Goal: Task Accomplishment & Management: Use online tool/utility

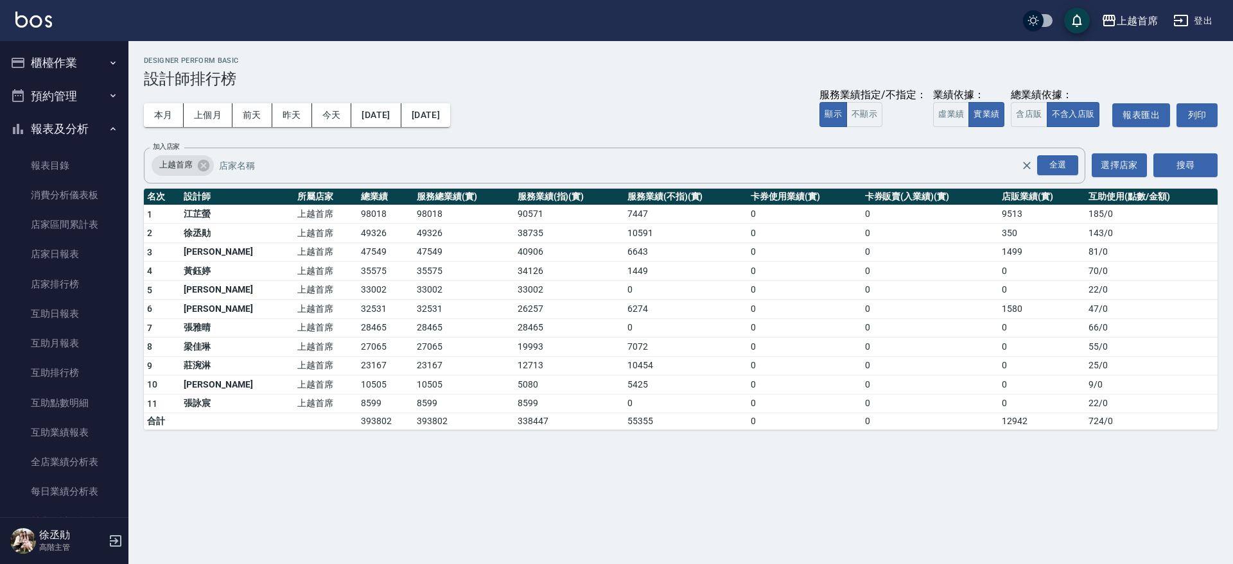
scroll to position [449, 0]
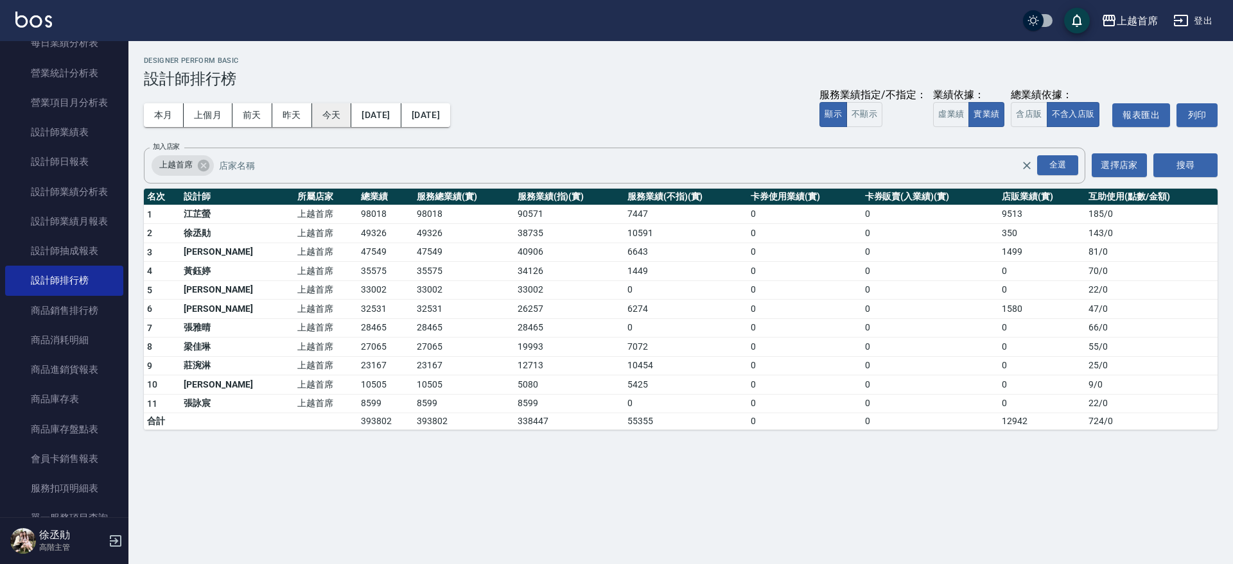
click at [333, 103] on button "今天" at bounding box center [332, 115] width 40 height 24
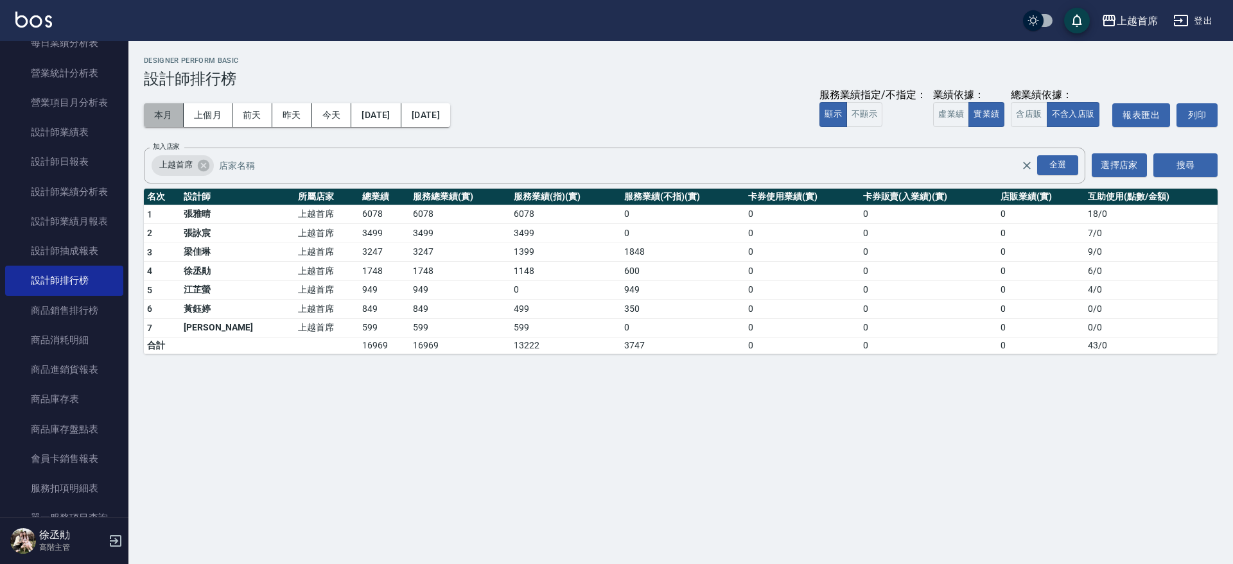
click at [150, 116] on button "本月" at bounding box center [164, 115] width 40 height 24
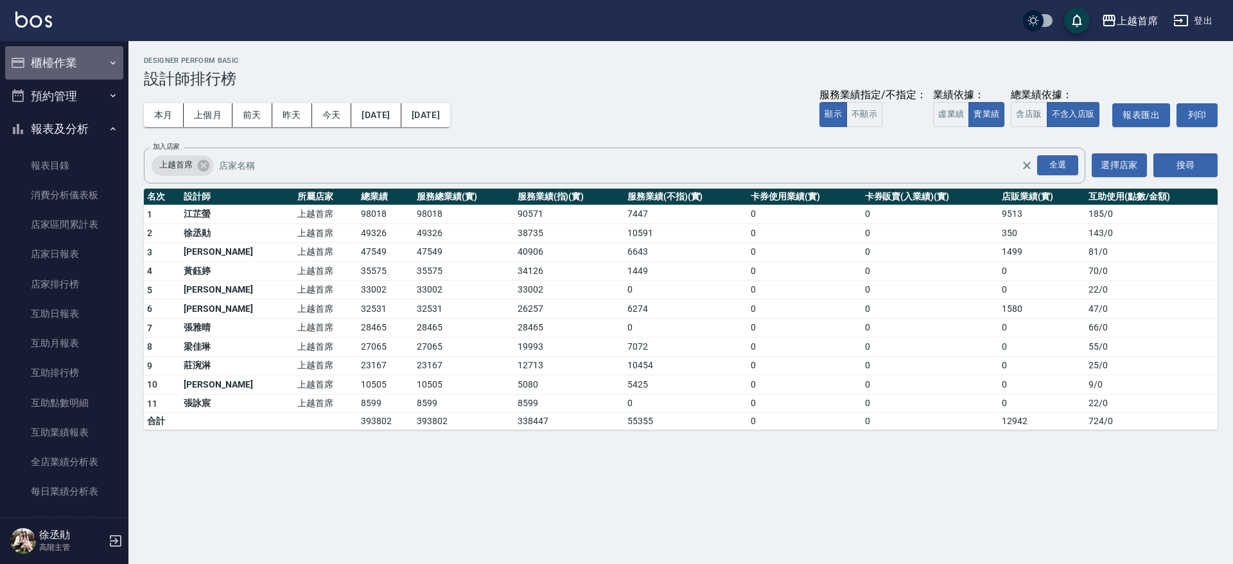
click at [85, 59] on button "櫃檯作業" at bounding box center [64, 62] width 118 height 33
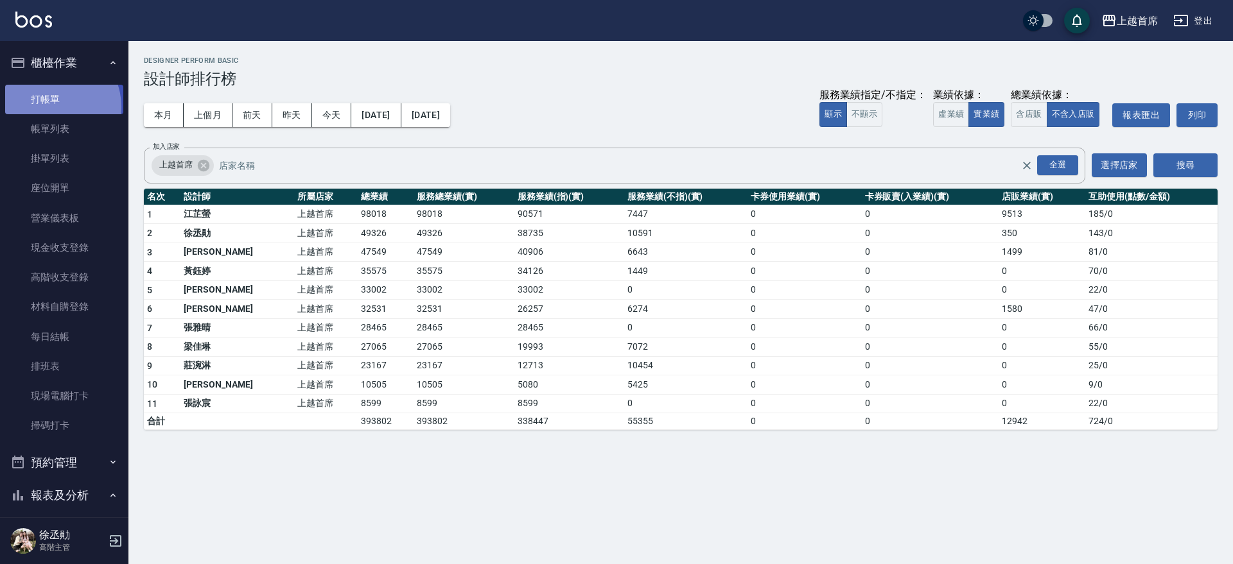
drag, startPoint x: 51, startPoint y: 106, endPoint x: 268, endPoint y: 159, distance: 223.3
click at [51, 105] on link "打帳單" at bounding box center [64, 100] width 118 height 30
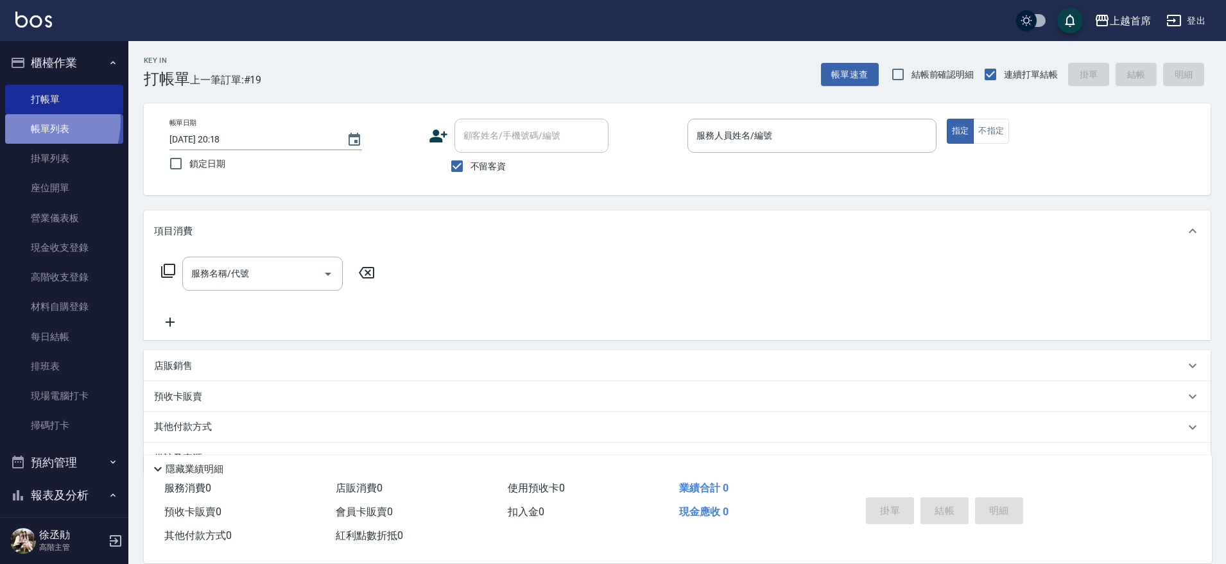
click at [29, 121] on link "帳單列表" at bounding box center [64, 129] width 118 height 30
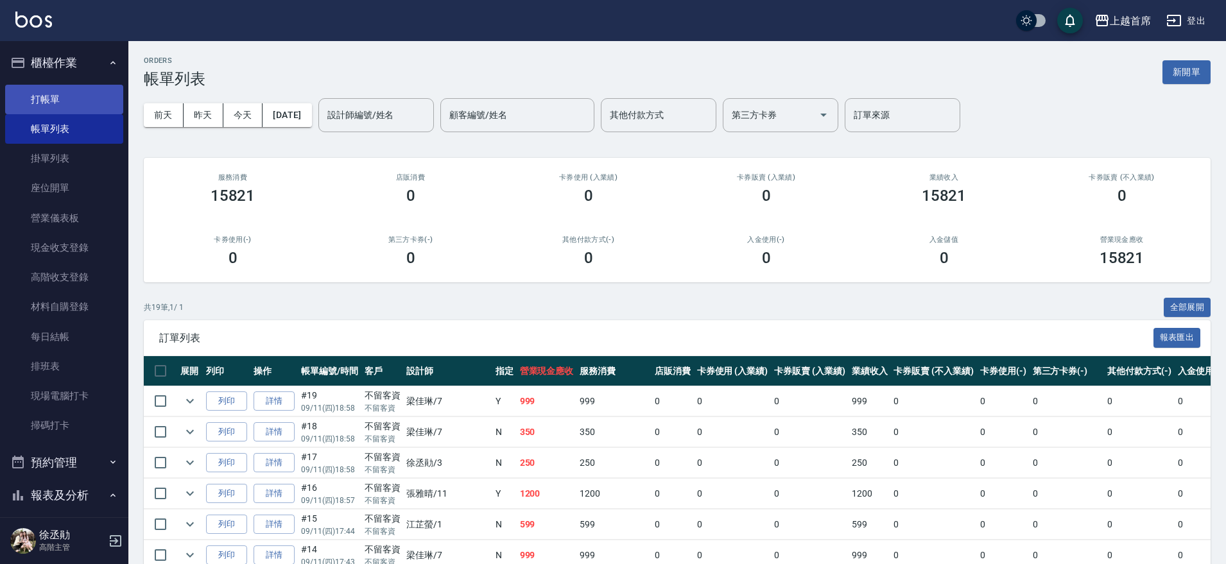
click at [53, 101] on link "打帳單" at bounding box center [64, 100] width 118 height 30
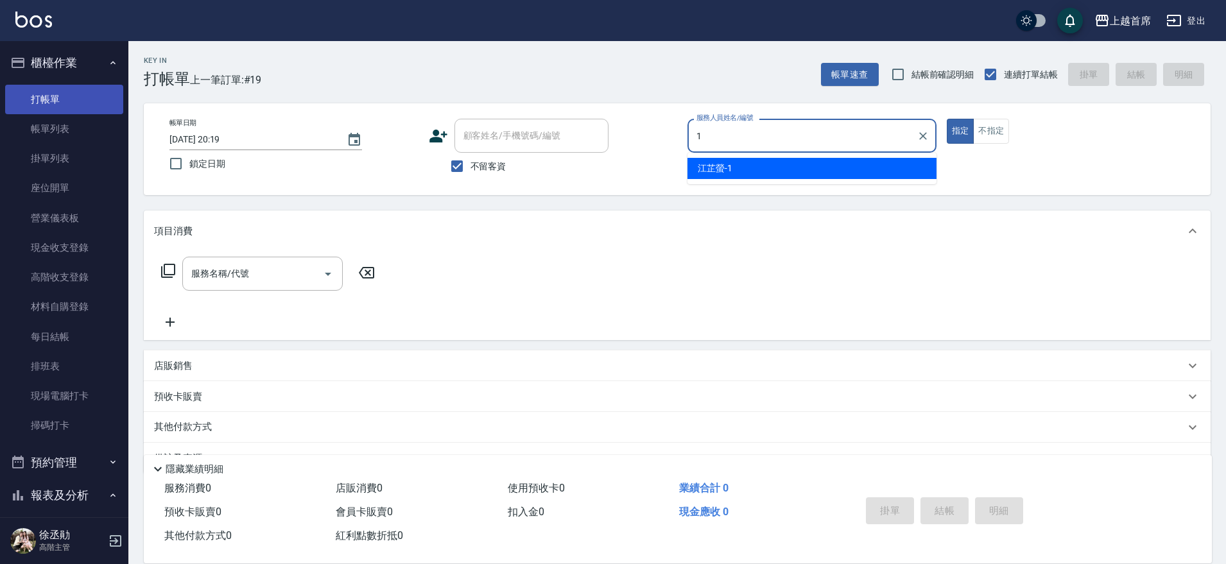
type input "[PERSON_NAME]-1"
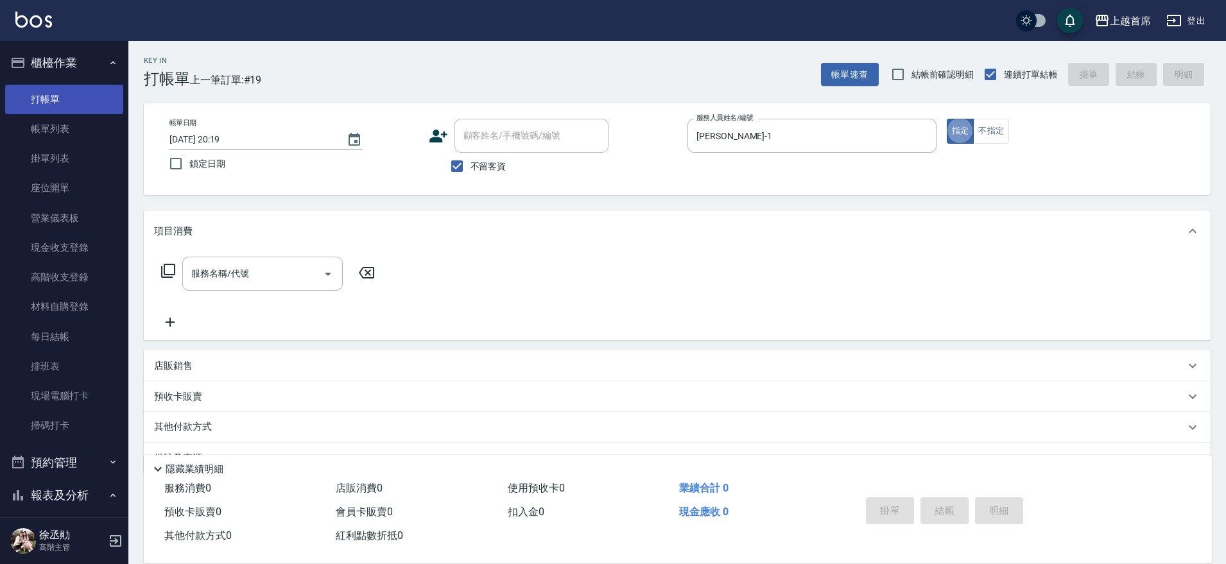
type button "true"
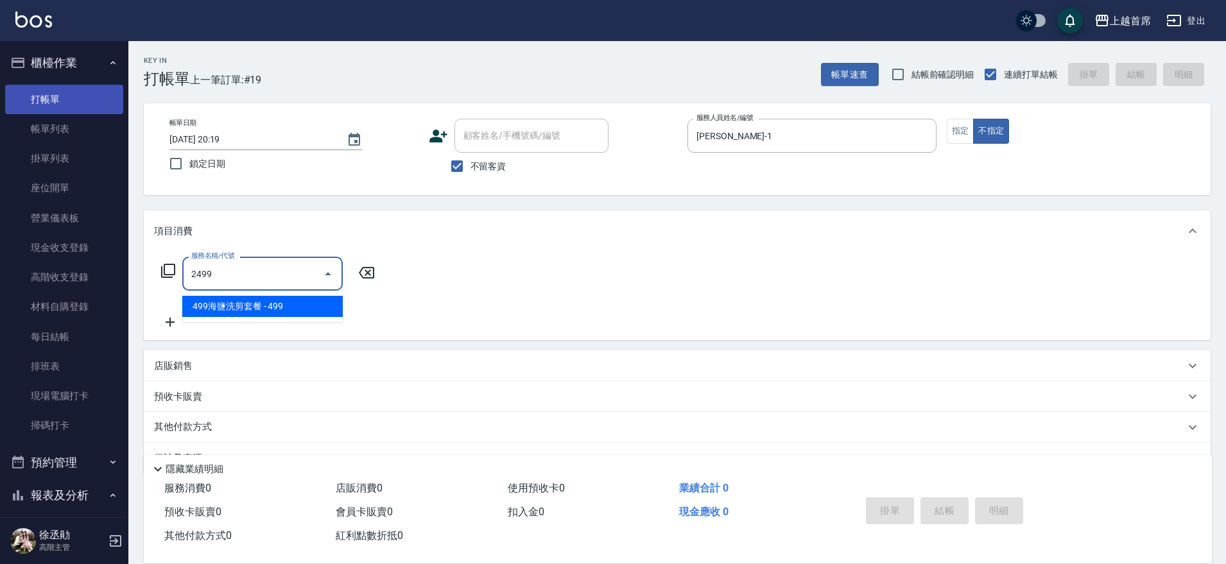
type input "499海鹽洗剪套餐(2499)"
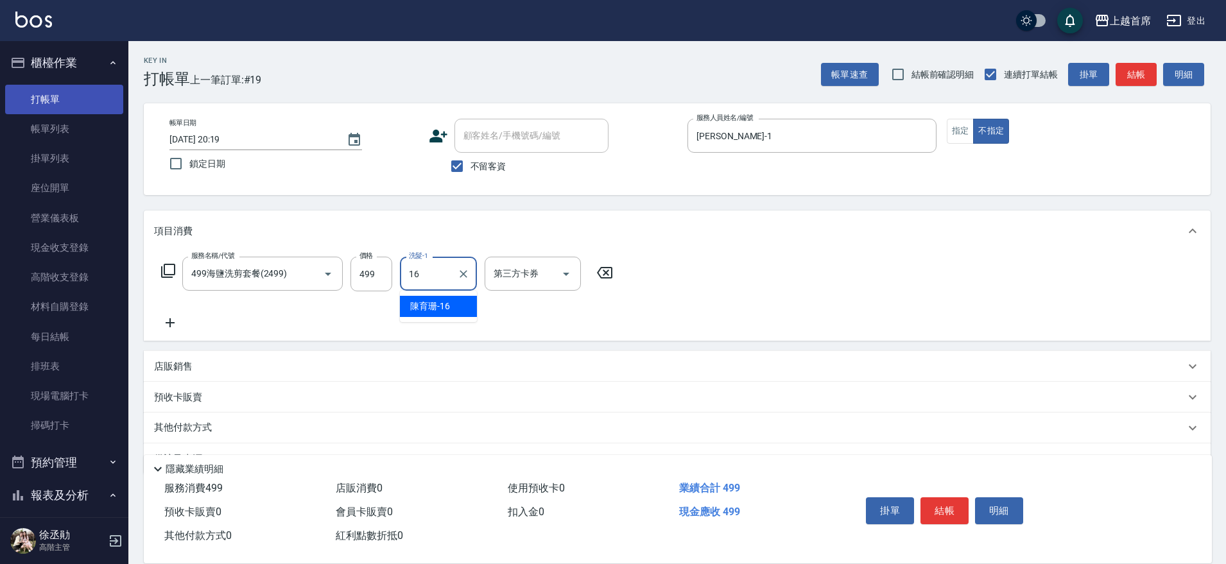
type input "[PERSON_NAME]-16"
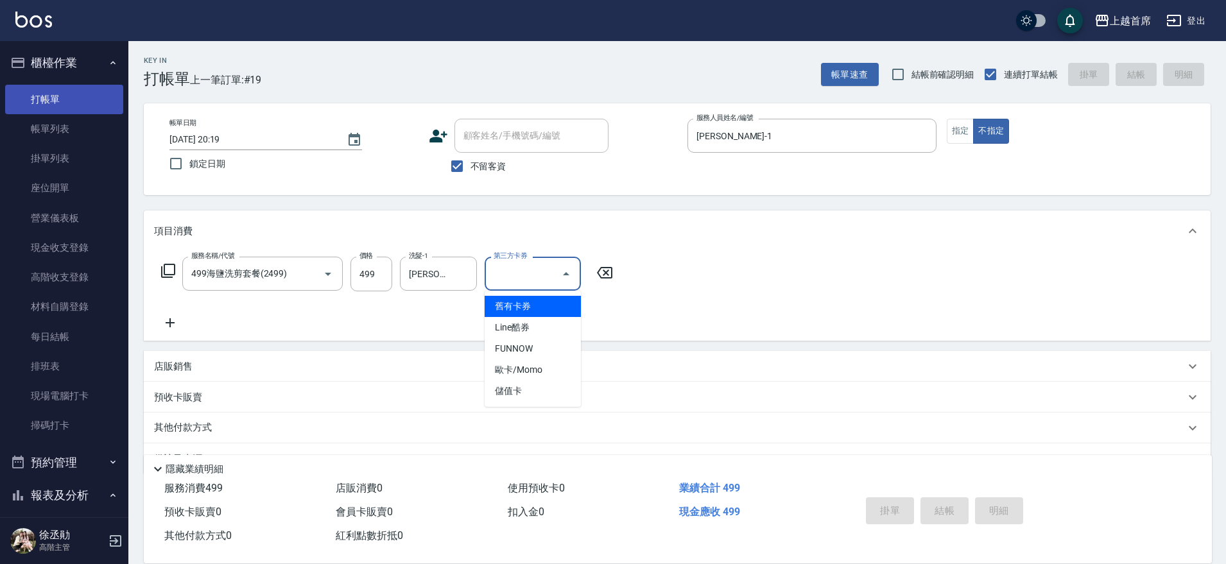
type input "舊有卡券"
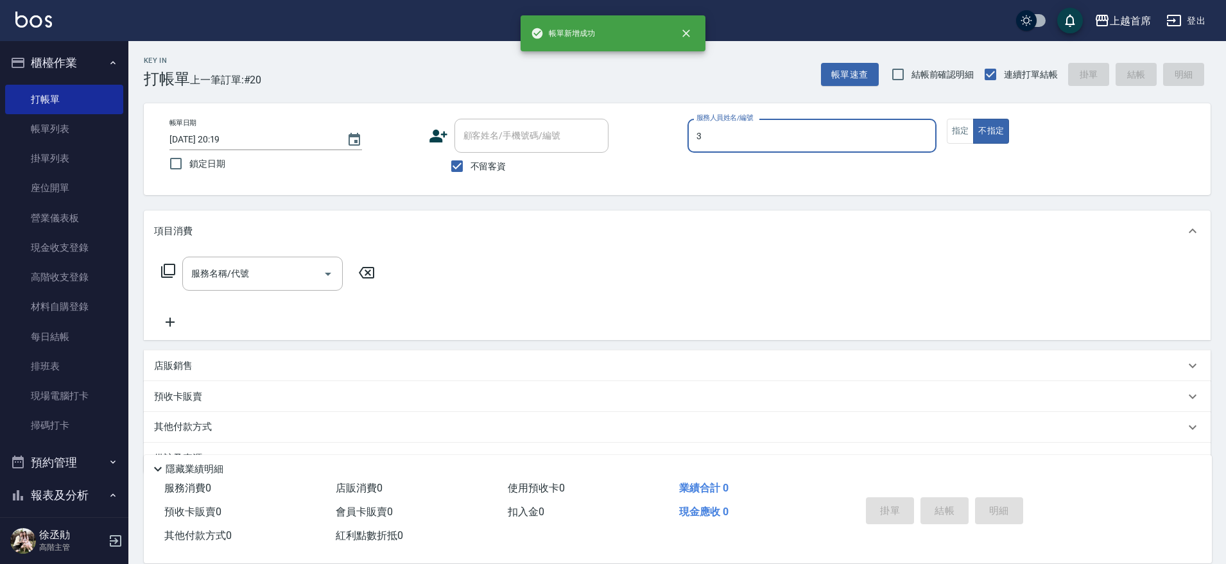
type input "[PERSON_NAME]-3"
type button "false"
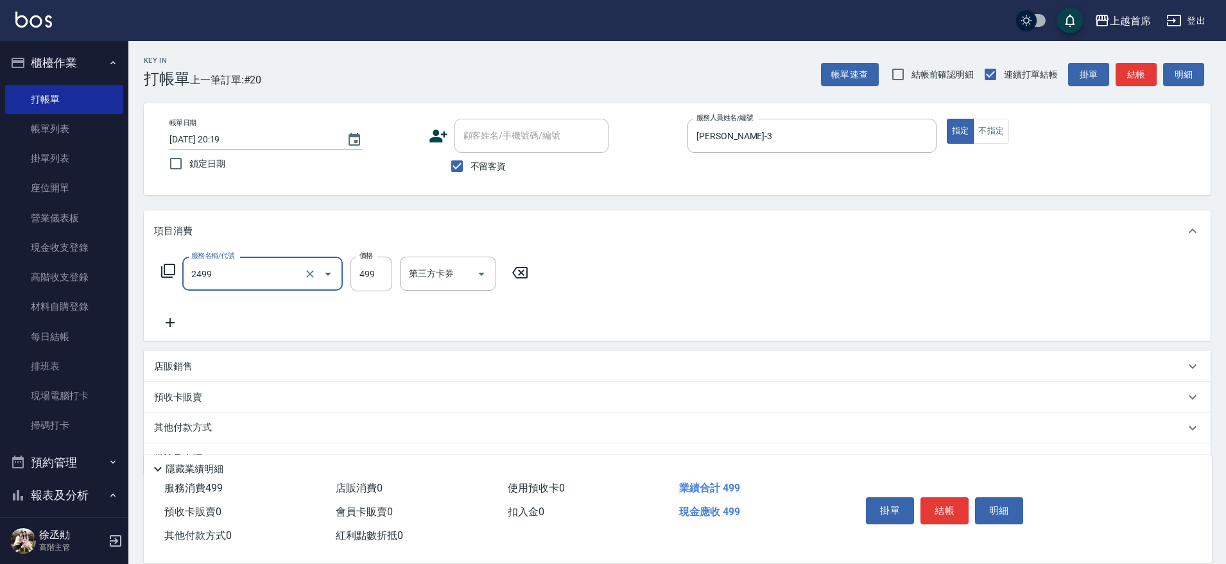
type input "499海鹽洗剪套餐(2499)"
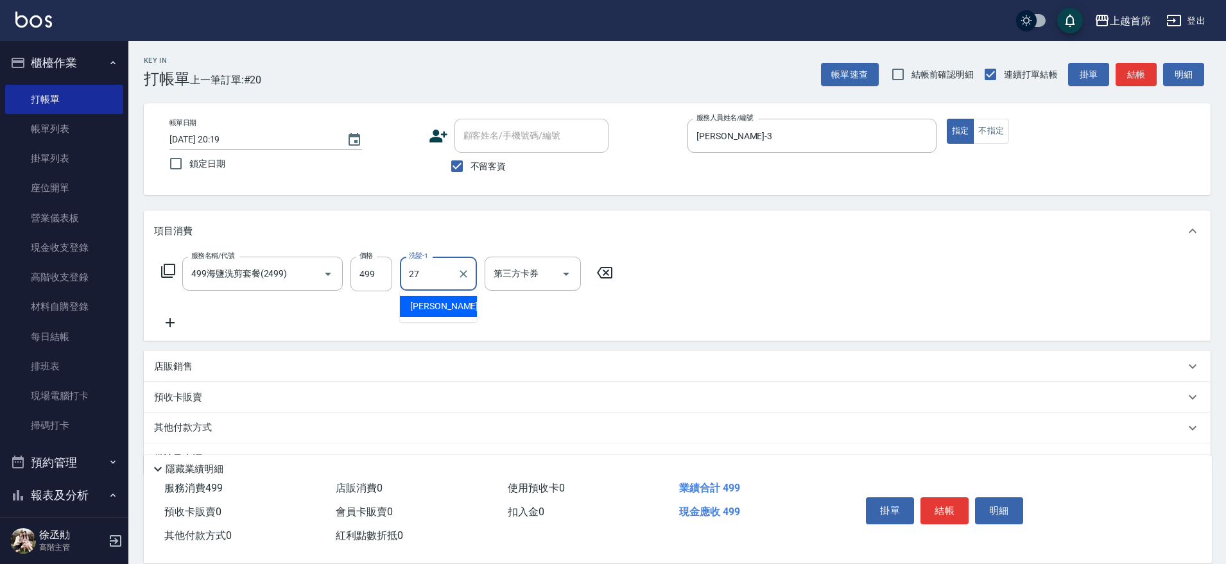
type input "[PERSON_NAME]-27"
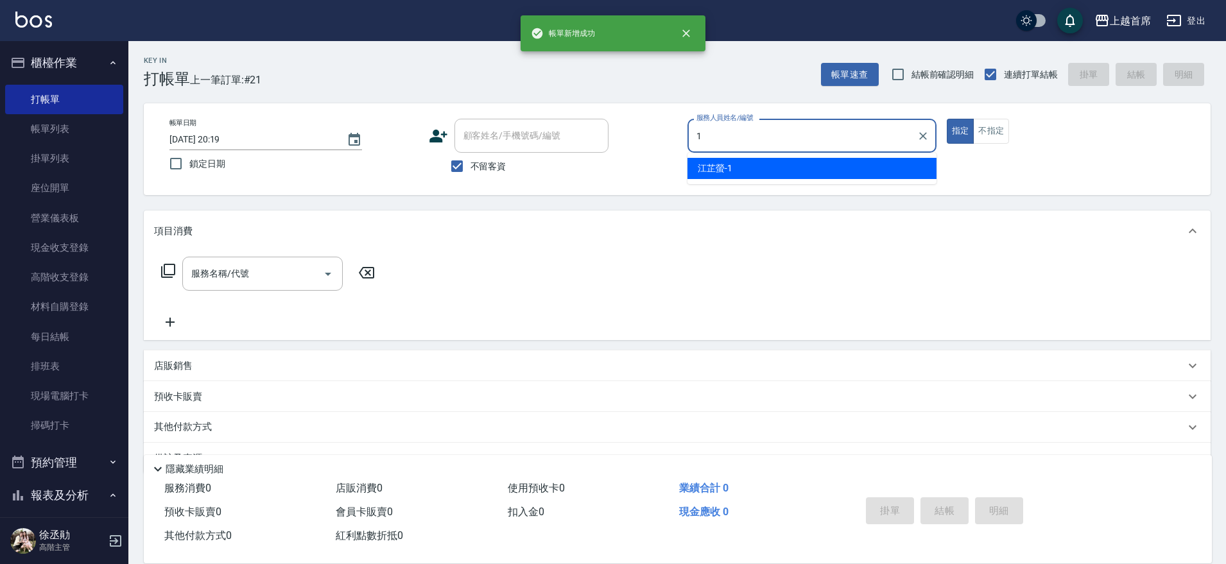
type input "[PERSON_NAME]-1"
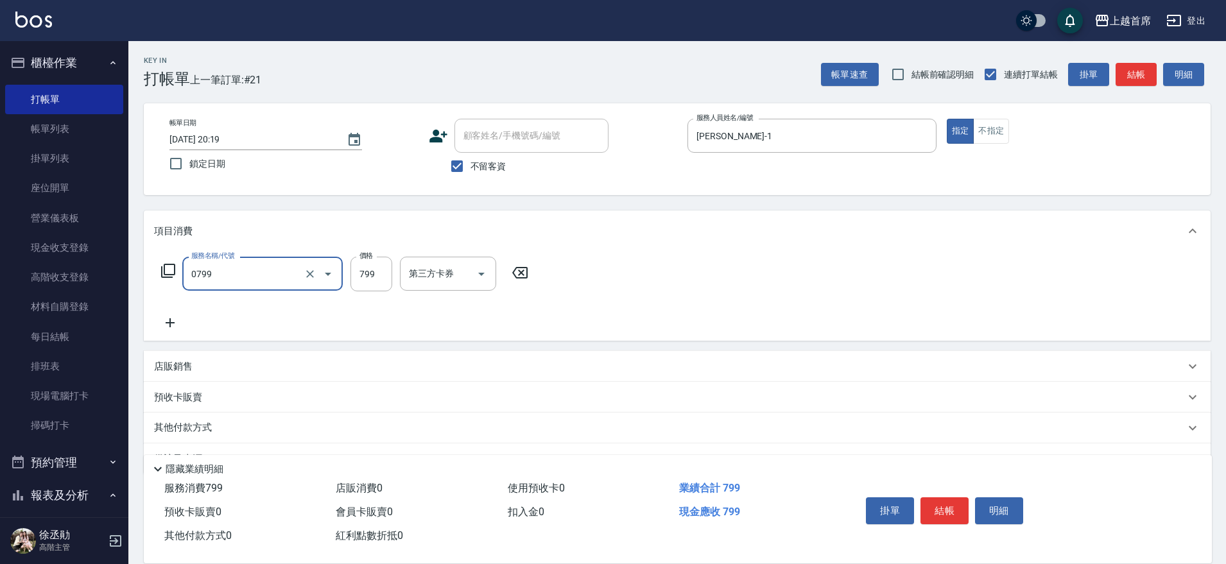
type input "精油799(0799)"
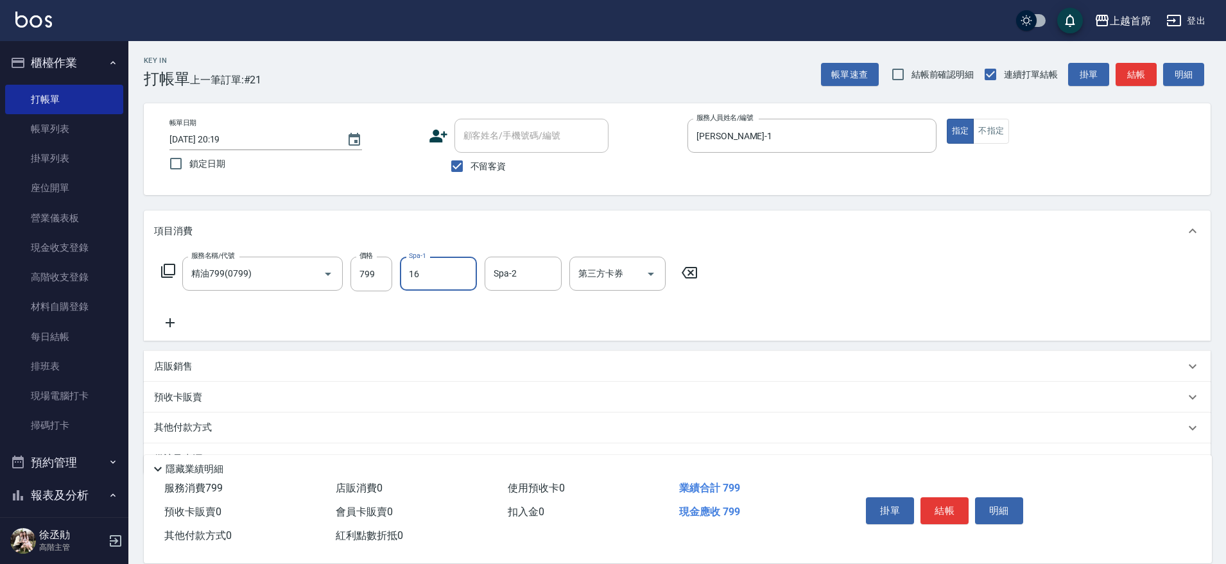
type input "[PERSON_NAME]-16"
click at [193, 370] on div "店販銷售" at bounding box center [669, 366] width 1031 height 13
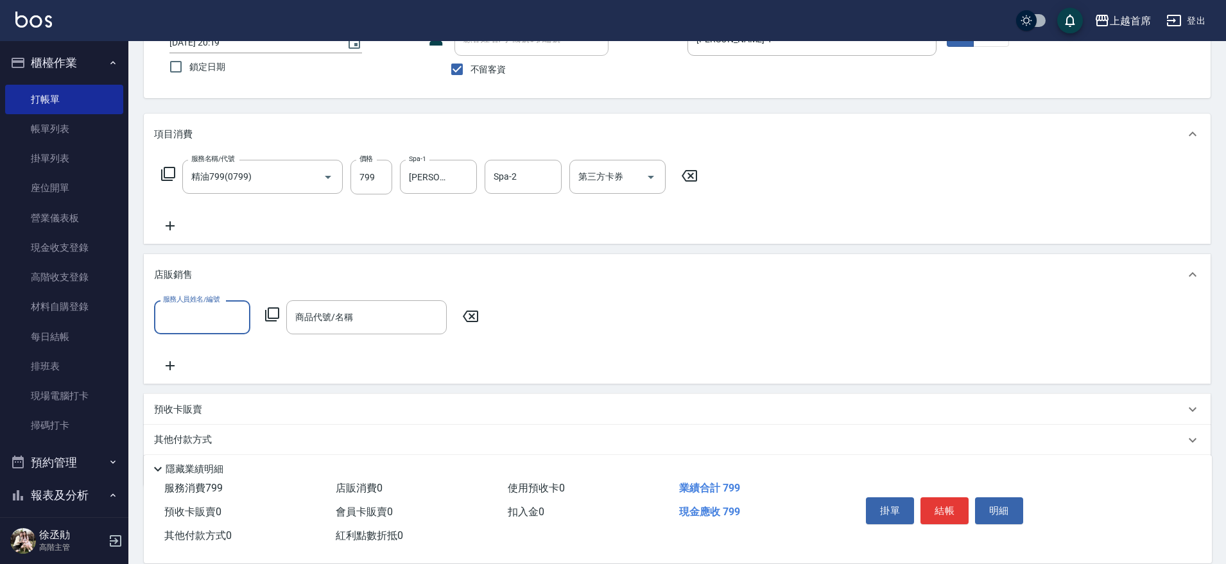
scroll to position [137, 0]
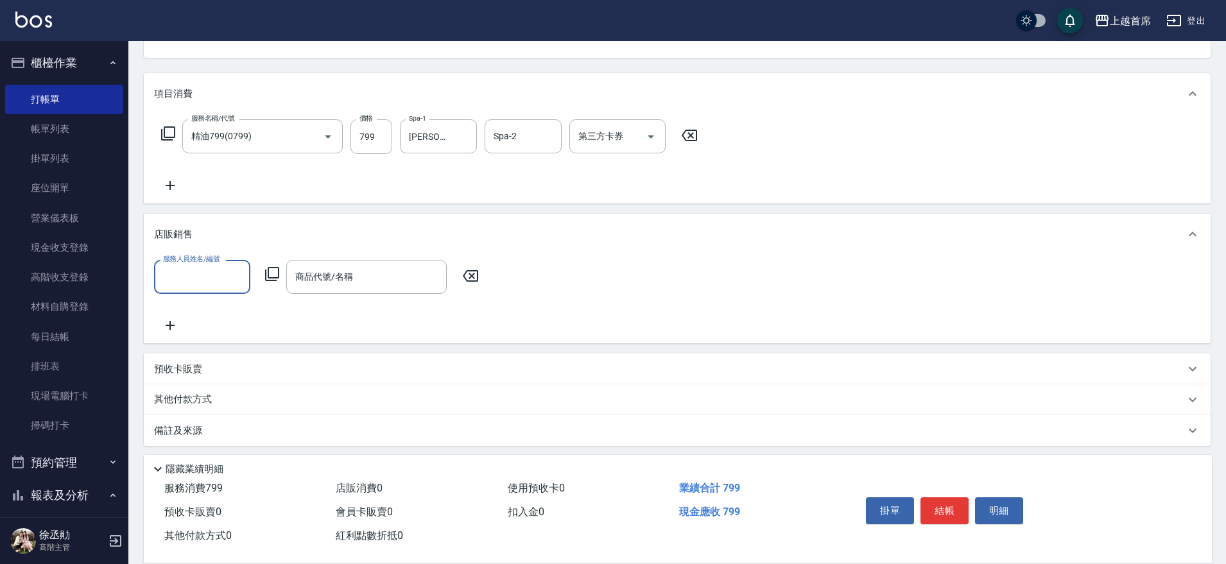
click at [217, 270] on input "服務人員姓名/編號" at bounding box center [202, 277] width 85 height 22
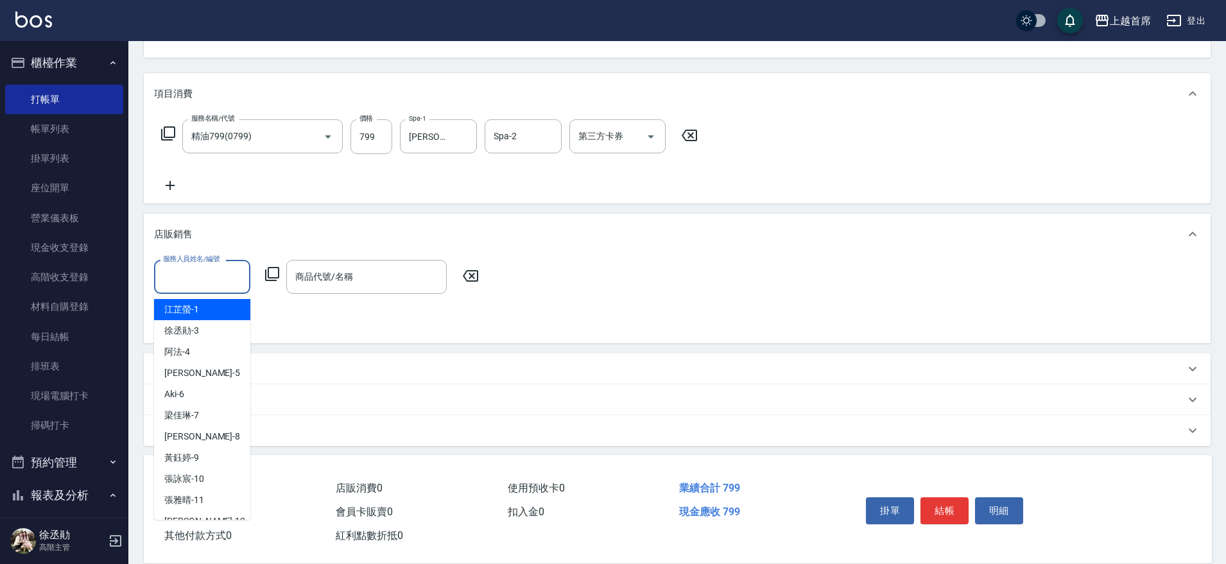
click at [213, 269] on input "服務人員姓名/編號" at bounding box center [202, 277] width 85 height 22
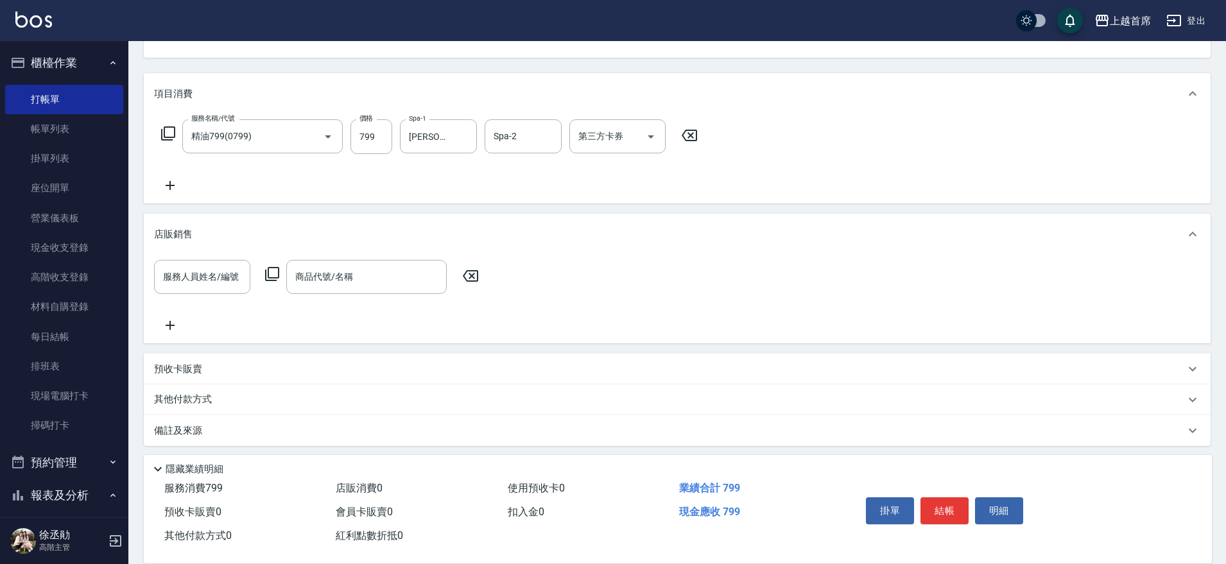
click at [196, 373] on p "預收卡販賣" at bounding box center [178, 369] width 48 height 13
click at [195, 370] on p "預收卡販賣" at bounding box center [178, 374] width 48 height 13
click at [198, 403] on p "其他付款方式" at bounding box center [186, 400] width 64 height 14
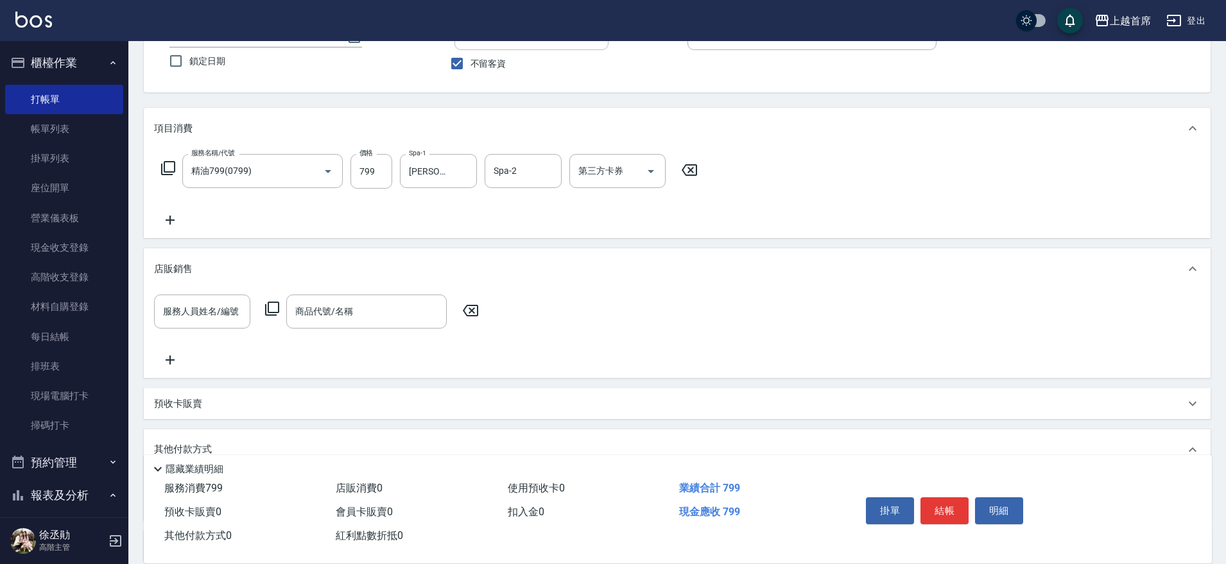
scroll to position [223, 0]
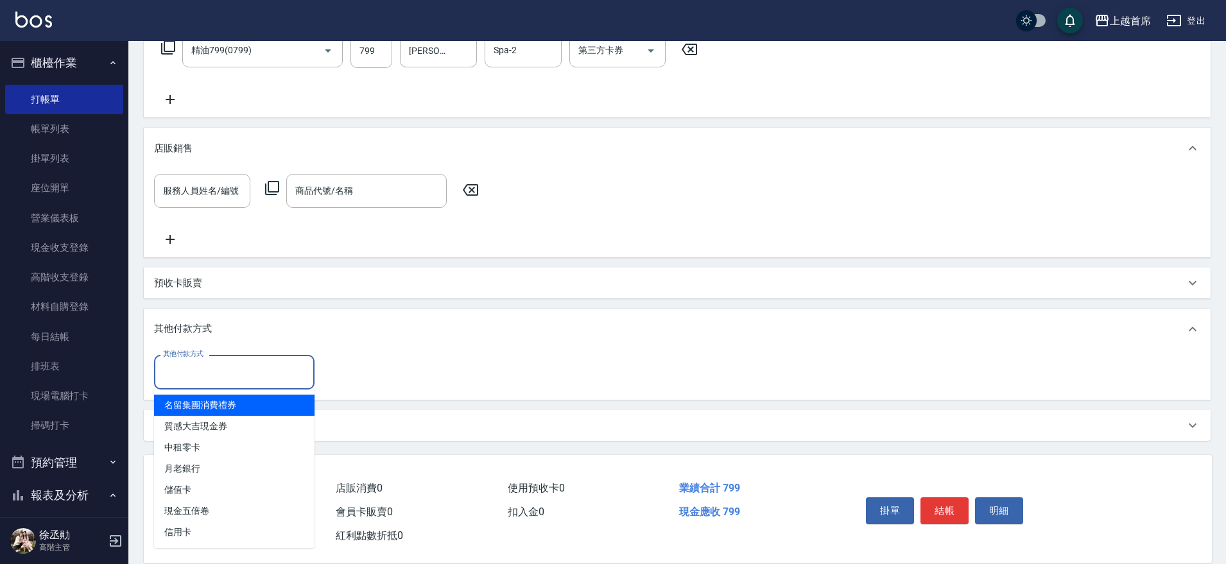
click at [216, 373] on input "其他付款方式" at bounding box center [234, 372] width 149 height 22
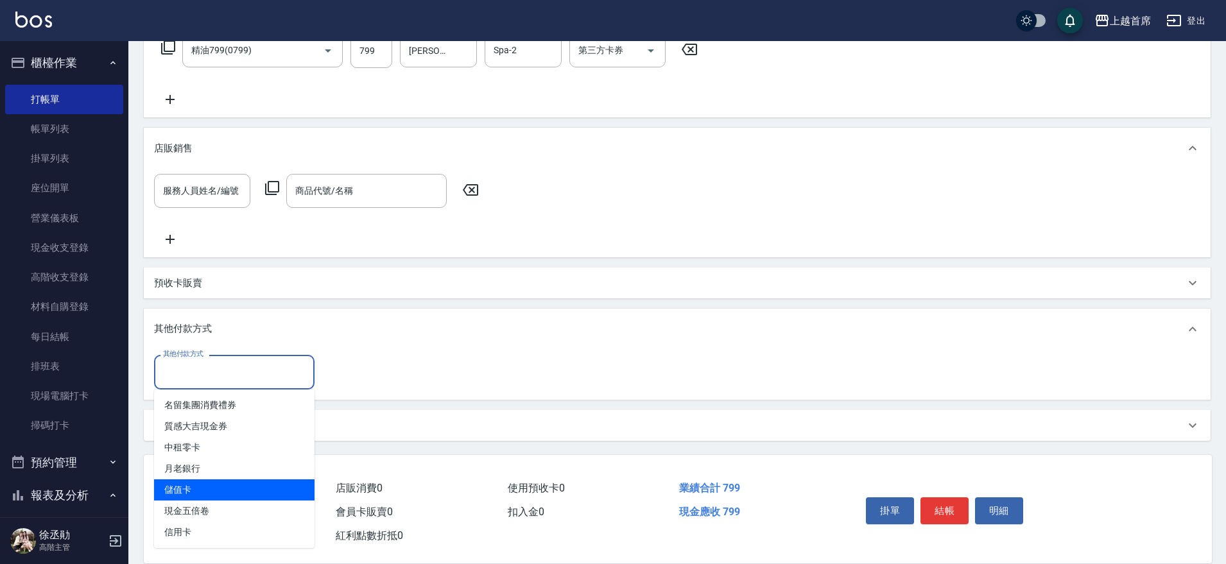
click at [213, 487] on span "儲值卡" at bounding box center [234, 490] width 161 height 21
type input "儲值卡"
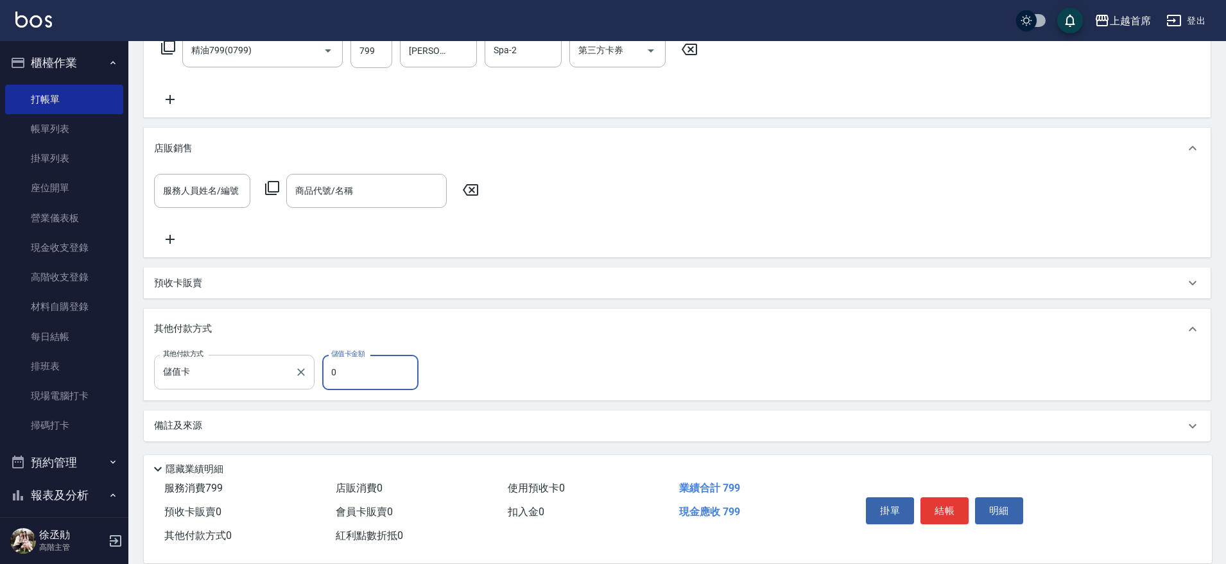
drag, startPoint x: 368, startPoint y: 375, endPoint x: 254, endPoint y: 364, distance: 114.2
click at [271, 355] on div "其他付款方式 儲值卡 其他付款方式 儲值卡金額 0 儲值卡金額" at bounding box center [290, 372] width 272 height 35
drag, startPoint x: 365, startPoint y: 374, endPoint x: 326, endPoint y: 367, distance: 39.9
click at [326, 367] on input "246" at bounding box center [370, 372] width 96 height 35
drag, startPoint x: 387, startPoint y: 380, endPoint x: 315, endPoint y: 378, distance: 71.3
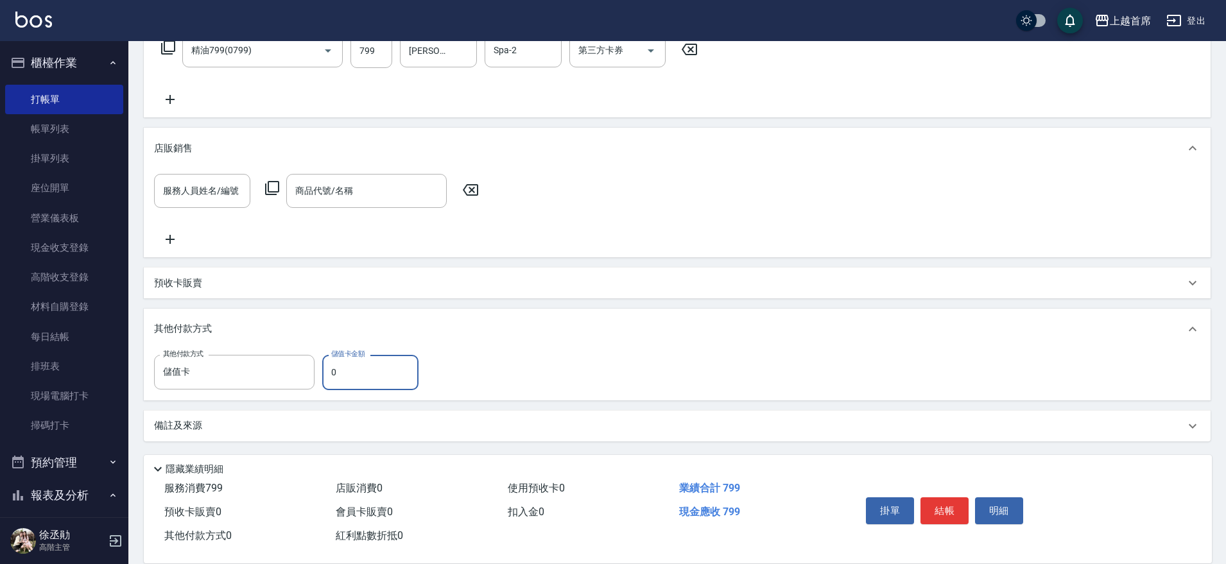
click at [315, 378] on div "其他付款方式 儲值卡 其他付款方式 儲值卡金額 0 儲值卡金額" at bounding box center [290, 372] width 272 height 35
type input "246"
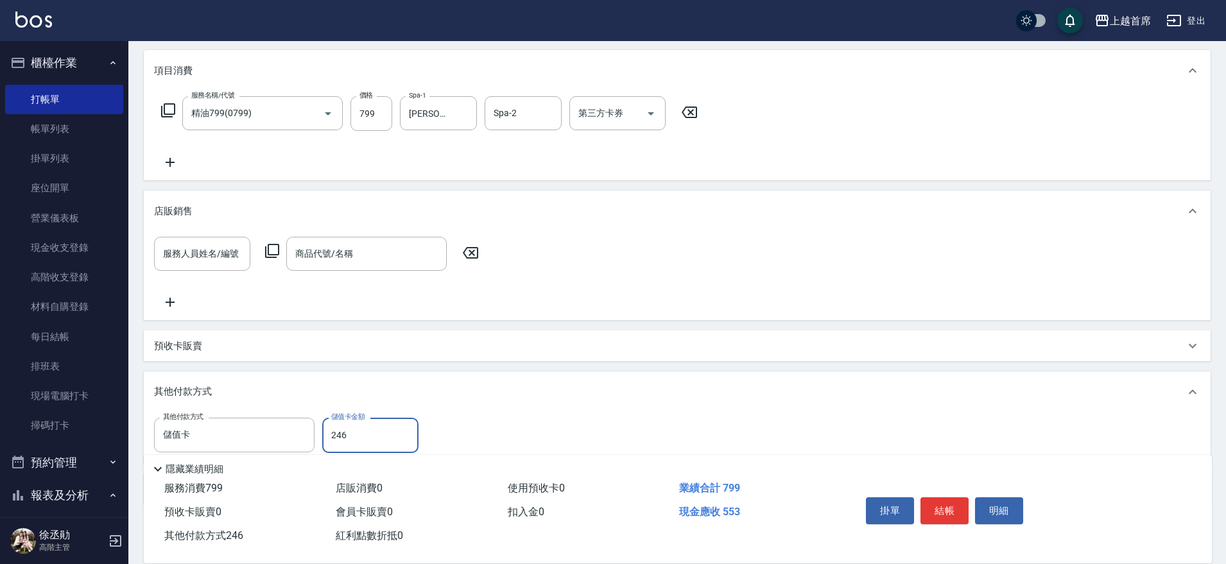
scroll to position [224, 0]
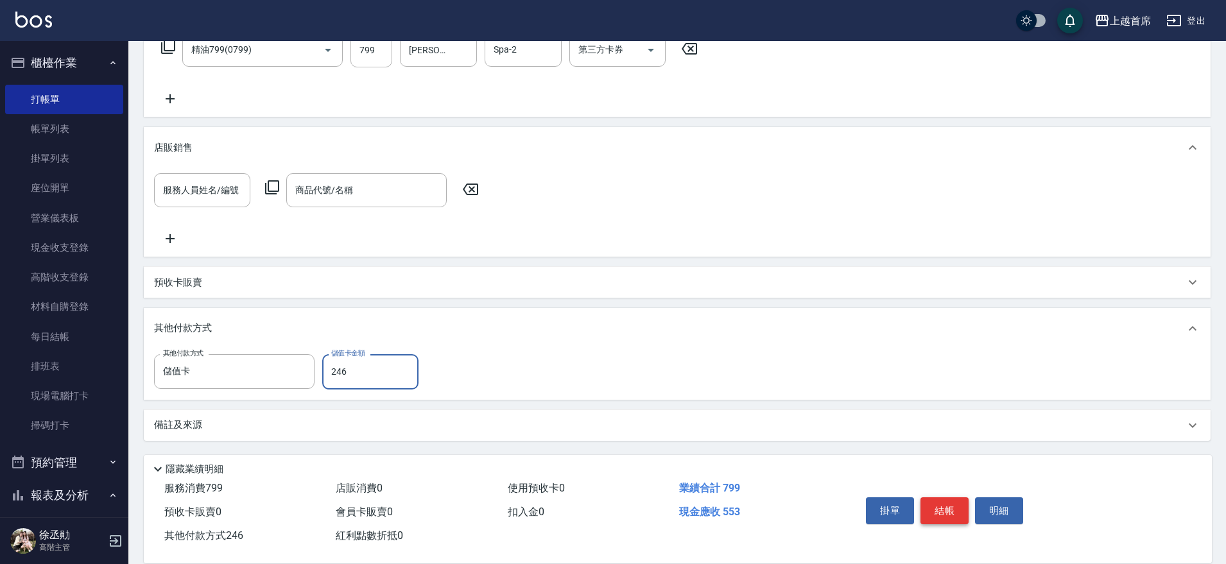
click at [942, 507] on button "結帳" at bounding box center [945, 511] width 48 height 27
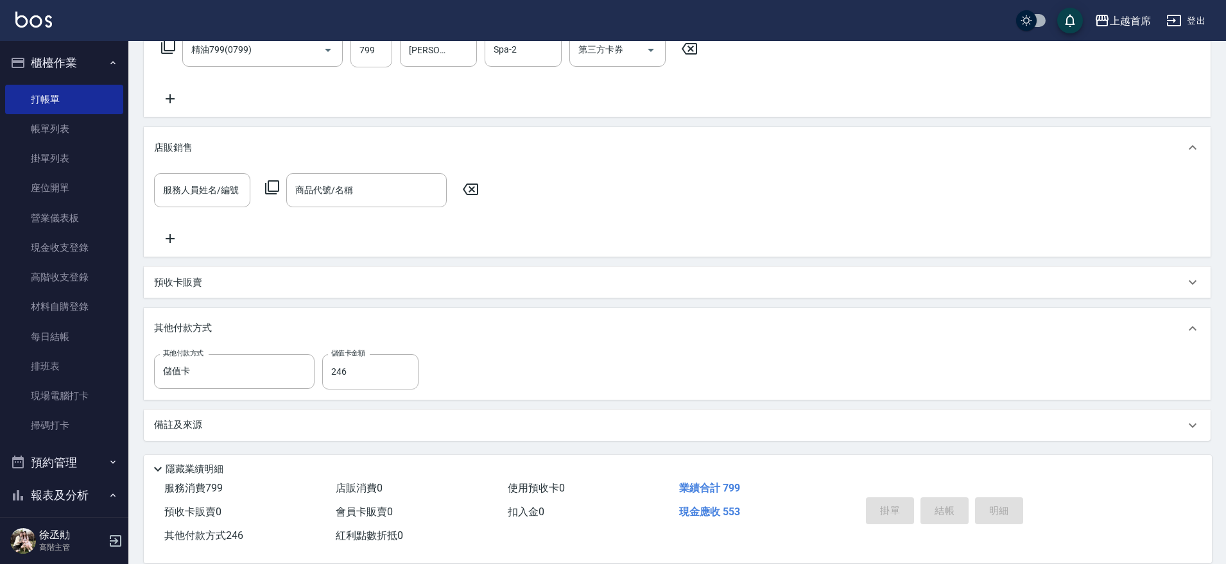
type input "[DATE] 20:20"
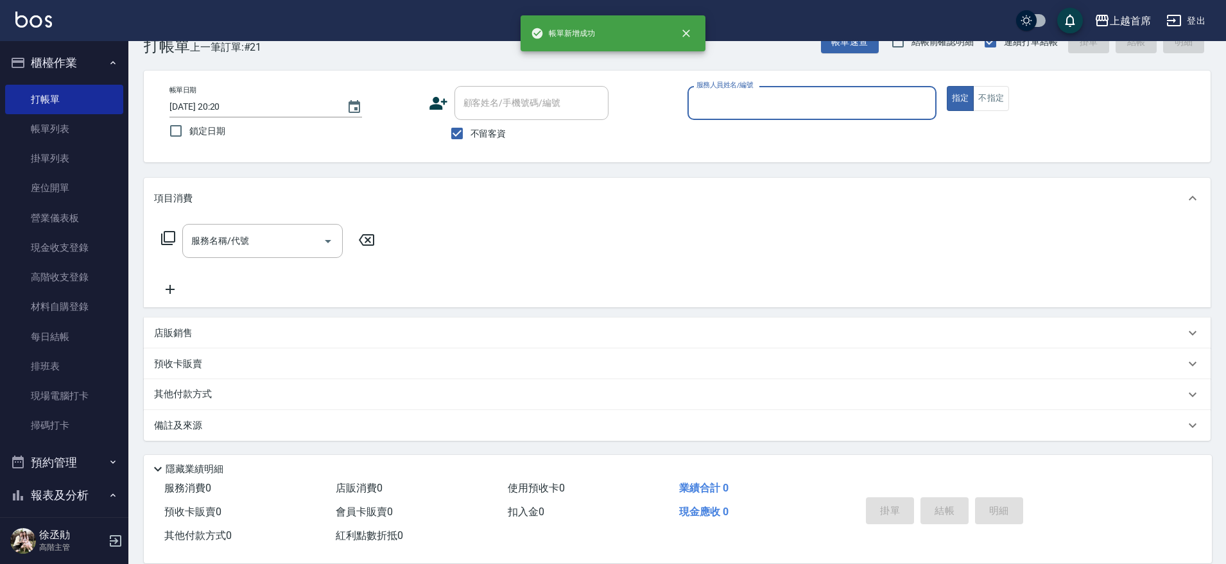
scroll to position [0, 0]
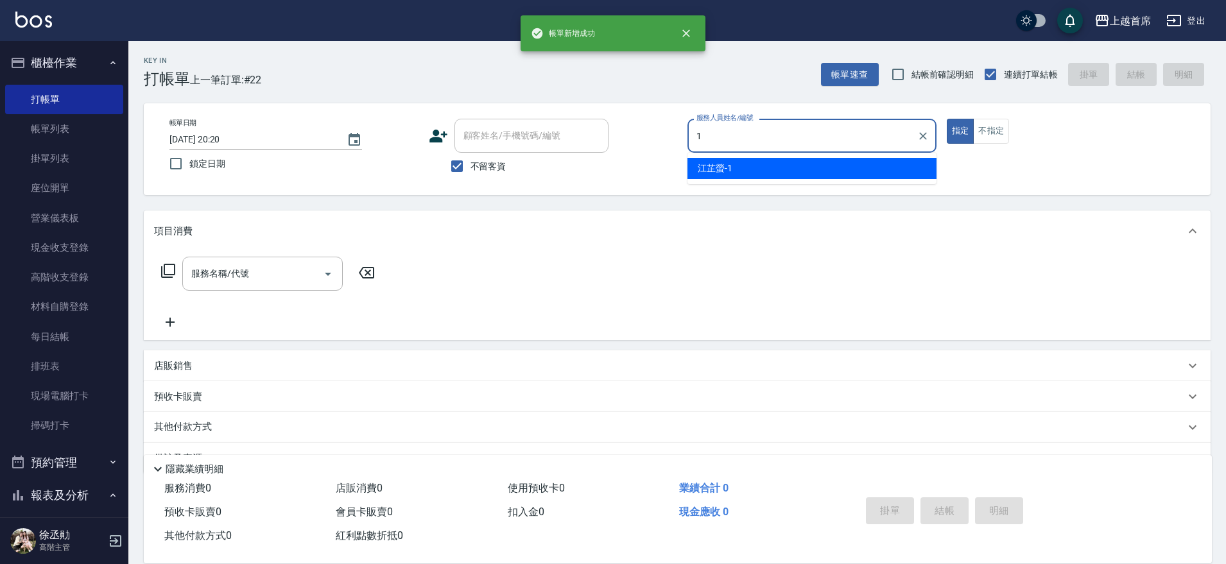
type input "[PERSON_NAME]-1"
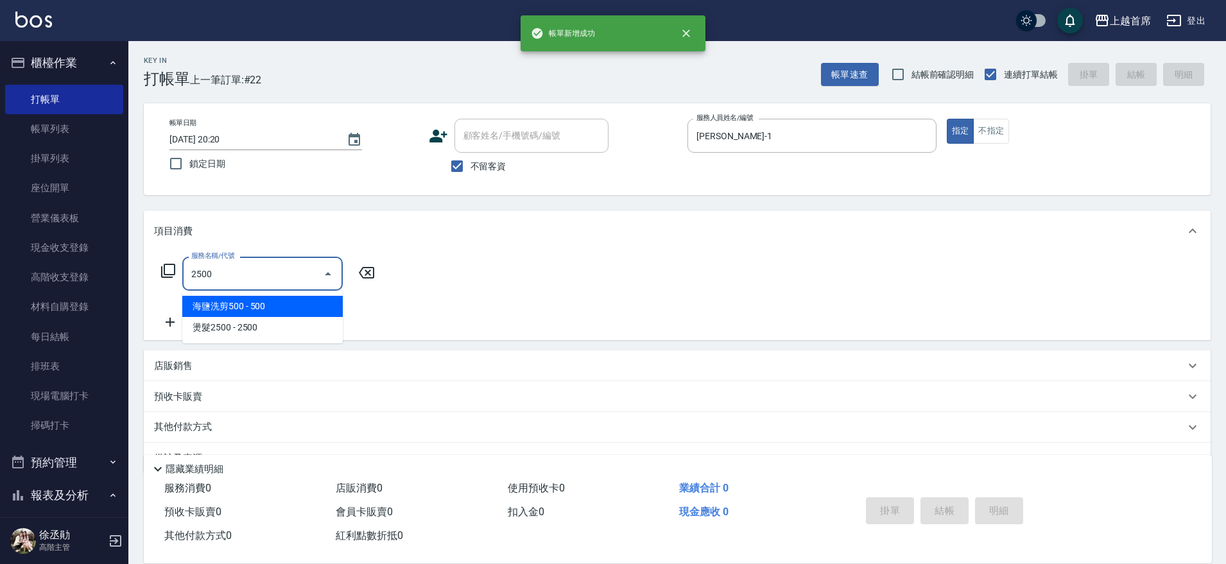
type input "海鹽洗剪500(2500)"
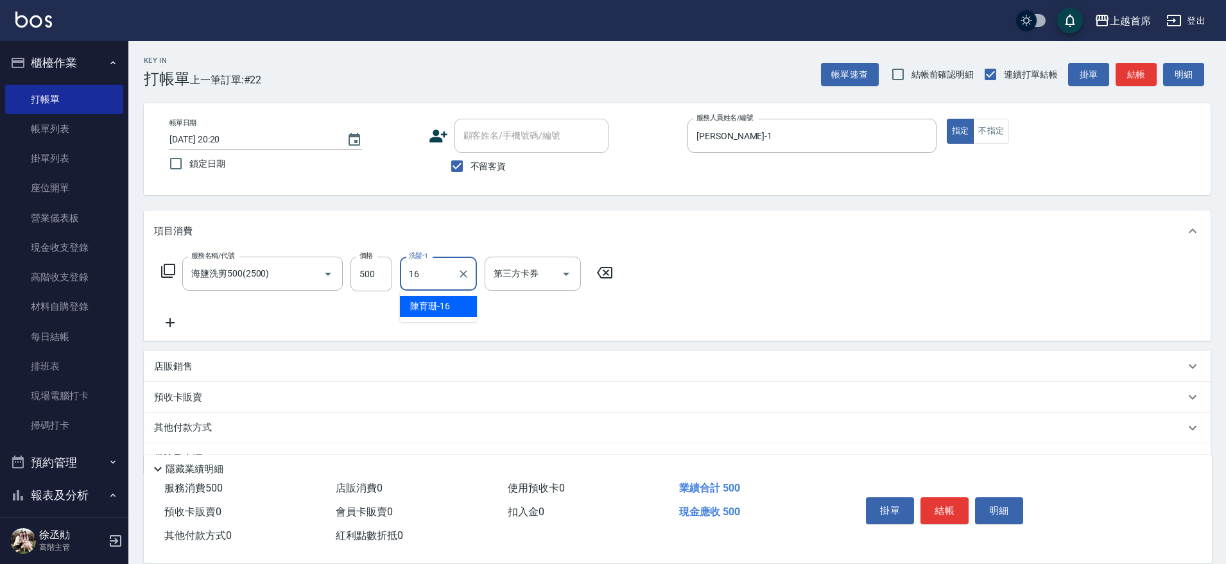
type input "[PERSON_NAME]-16"
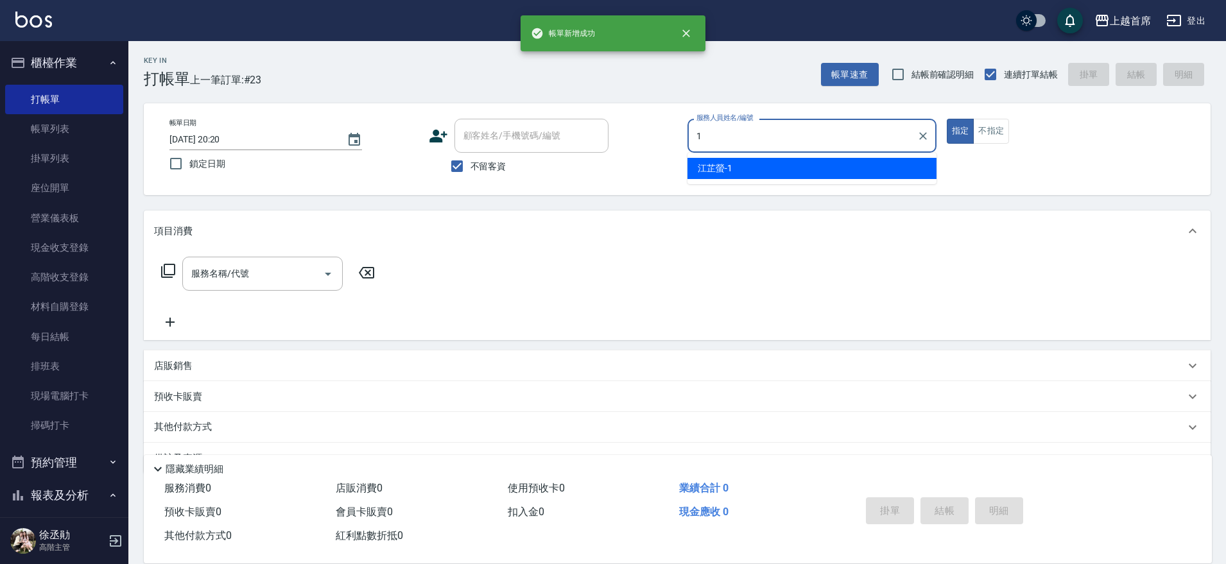
type input "[PERSON_NAME]-1"
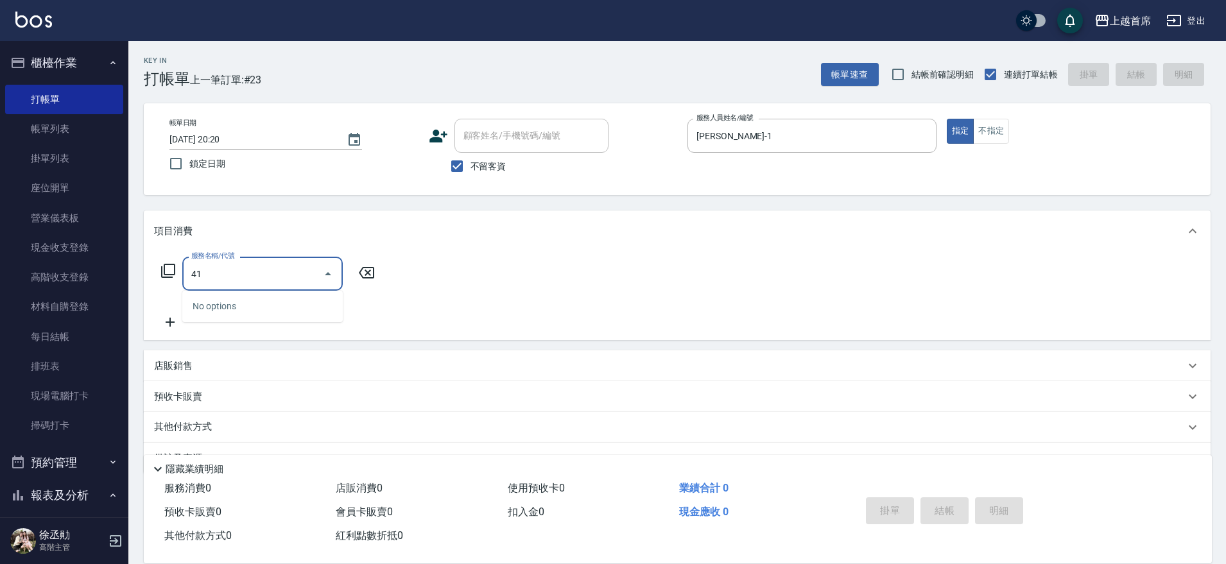
type input "4"
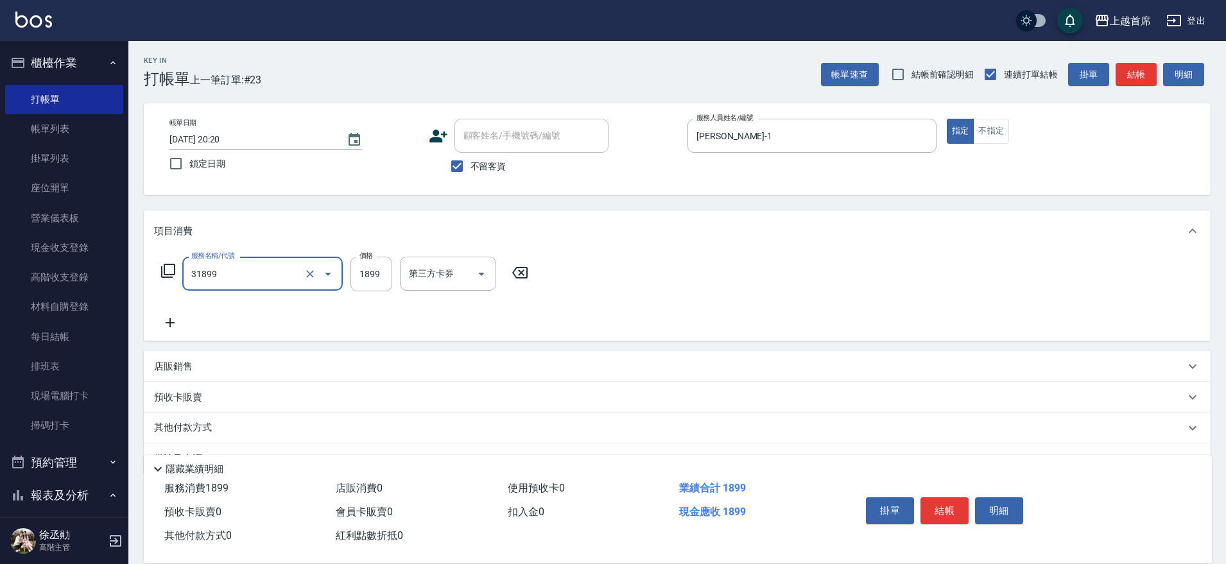
type input "燙髮D餐(31899)"
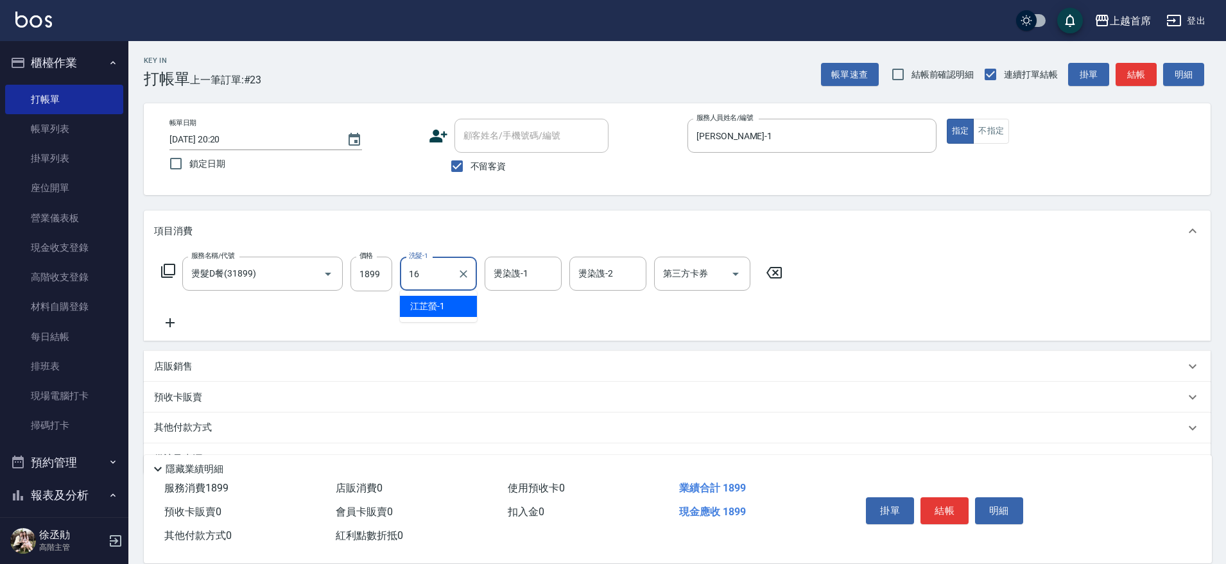
type input "[PERSON_NAME]-16"
click at [387, 279] on input "1899" at bounding box center [372, 274] width 42 height 35
click at [374, 272] on input "1899" at bounding box center [372, 274] width 42 height 35
click at [369, 274] on input "1899" at bounding box center [372, 274] width 42 height 35
type input "1999"
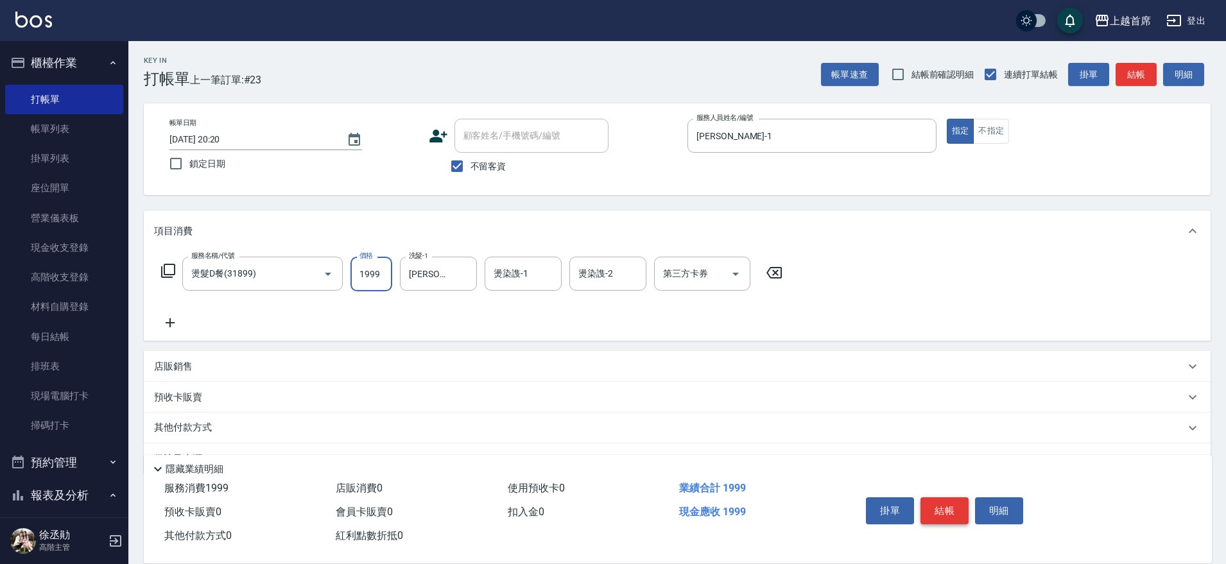
click at [960, 500] on button "結帳" at bounding box center [945, 511] width 48 height 27
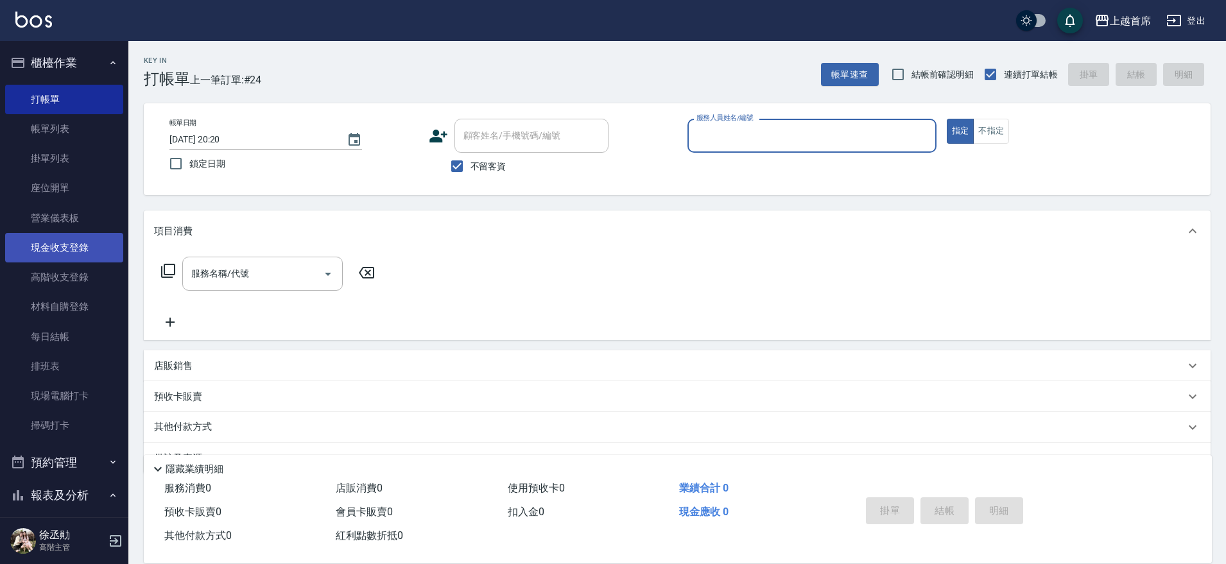
click at [76, 254] on link "現金收支登錄" at bounding box center [64, 248] width 118 height 30
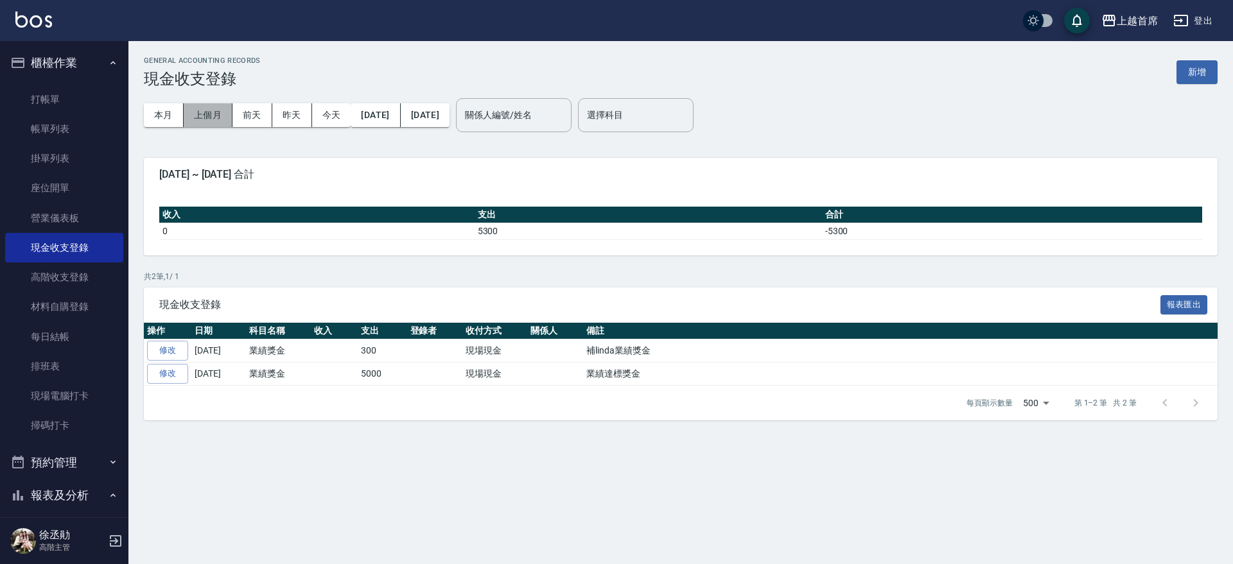
click at [213, 112] on button "上個月" at bounding box center [208, 115] width 49 height 24
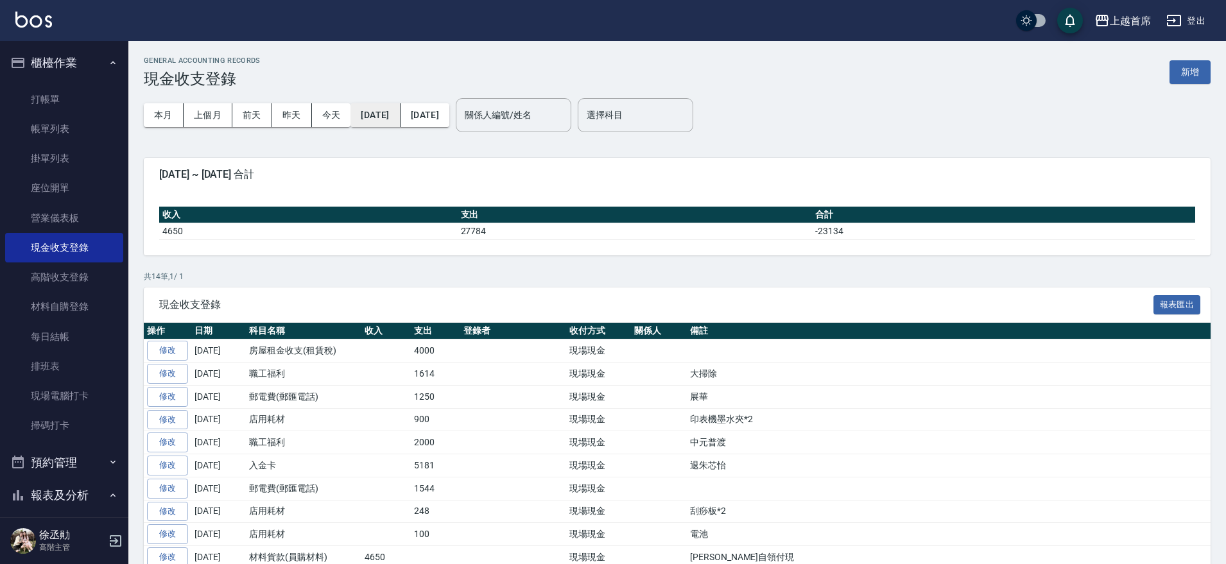
click at [400, 119] on button "[DATE]" at bounding box center [375, 115] width 49 height 24
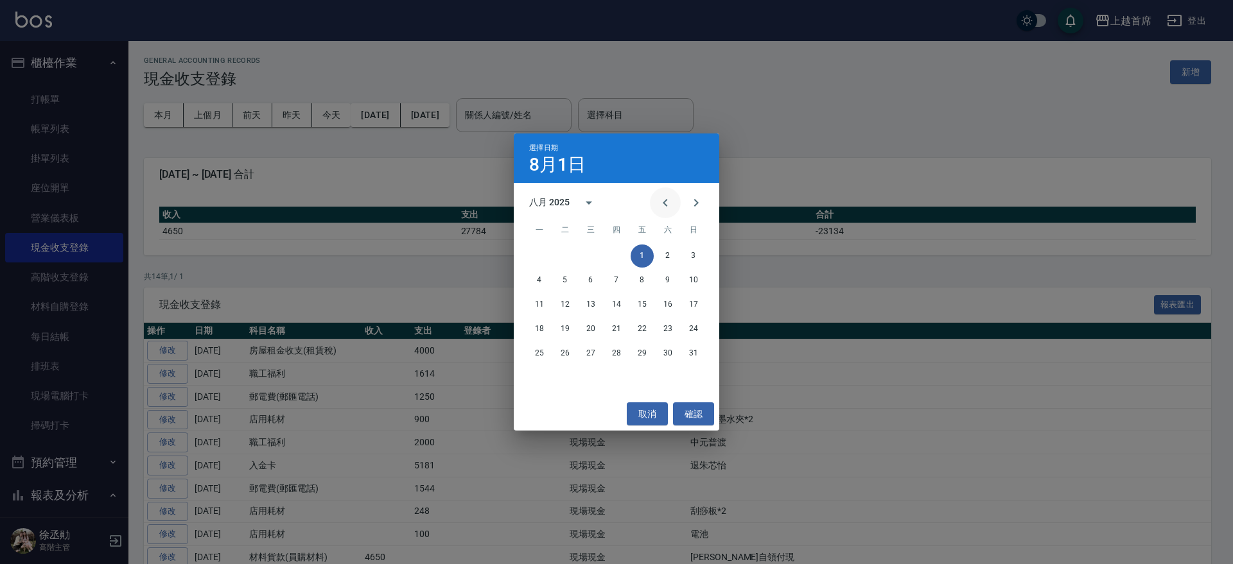
click at [661, 202] on icon "Previous month" at bounding box center [664, 202] width 15 height 15
click at [562, 251] on button "1" at bounding box center [564, 256] width 23 height 23
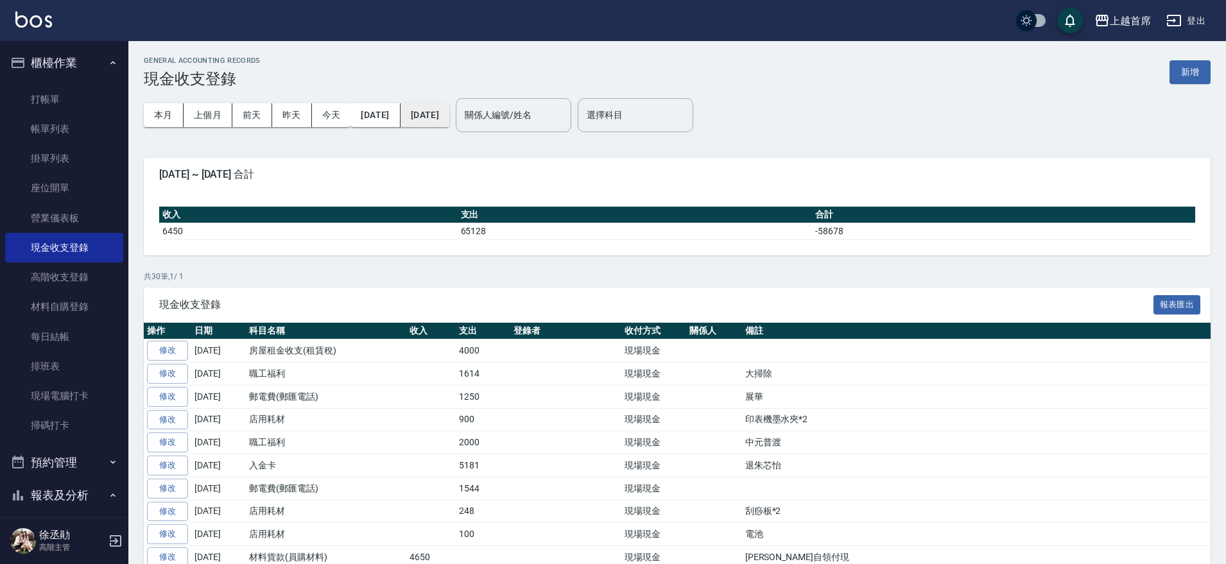
click at [449, 114] on button "[DATE]" at bounding box center [425, 115] width 49 height 24
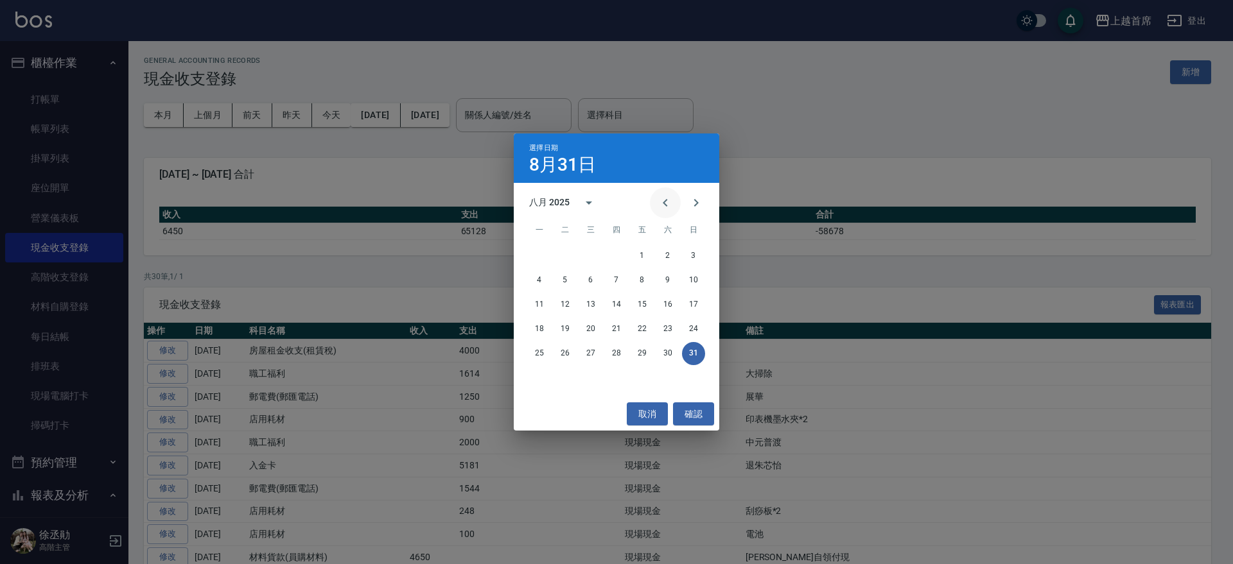
click at [660, 203] on icon "Previous month" at bounding box center [664, 202] width 15 height 15
click at [613, 352] on button "31" at bounding box center [616, 353] width 23 height 23
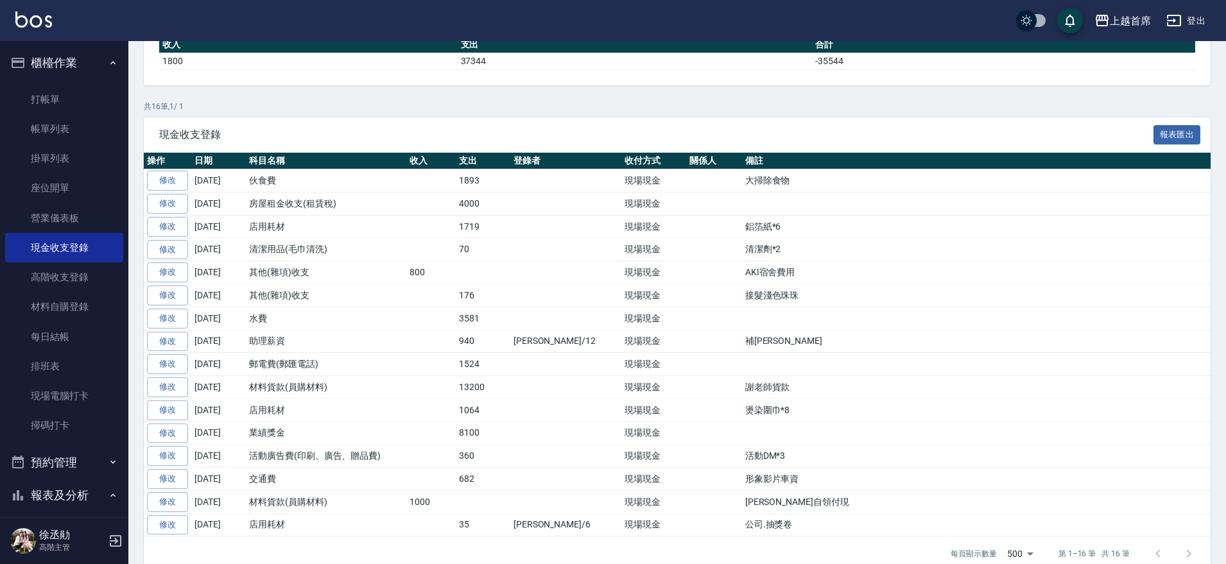
scroll to position [193, 0]
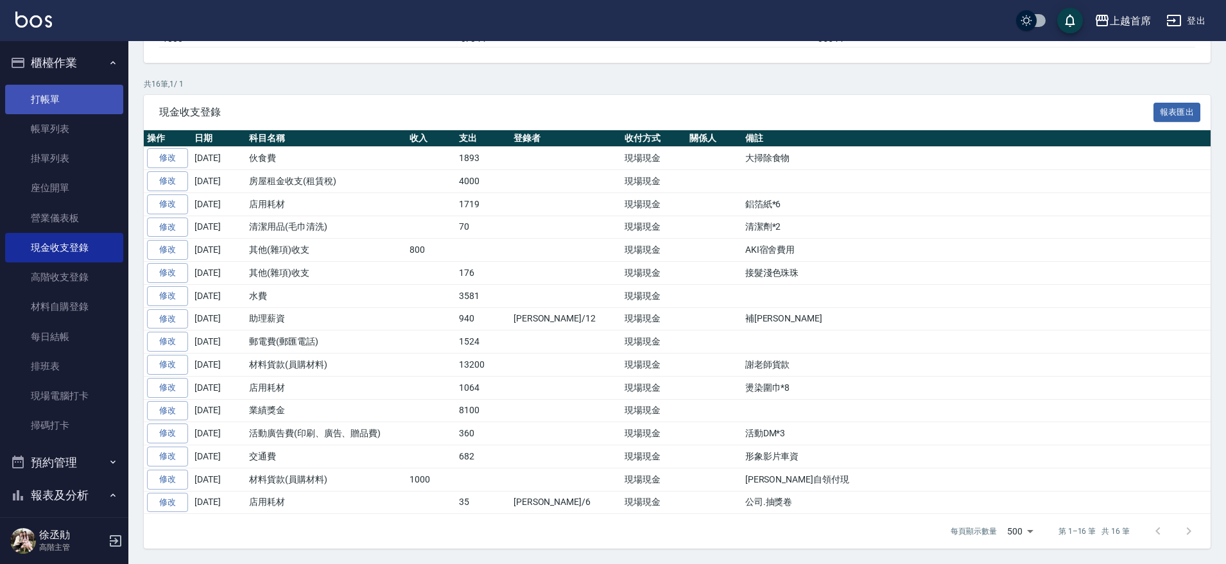
click at [41, 94] on link "打帳單" at bounding box center [64, 100] width 118 height 30
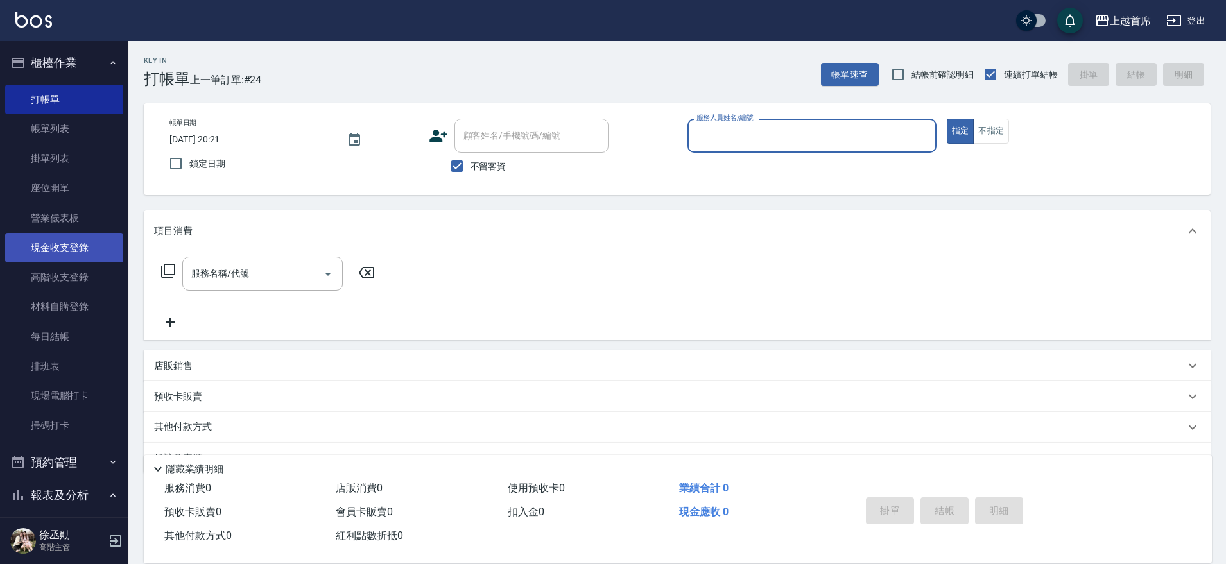
drag, startPoint x: 53, startPoint y: 239, endPoint x: 72, endPoint y: 243, distance: 19.6
click at [54, 239] on link "現金收支登錄" at bounding box center [64, 248] width 118 height 30
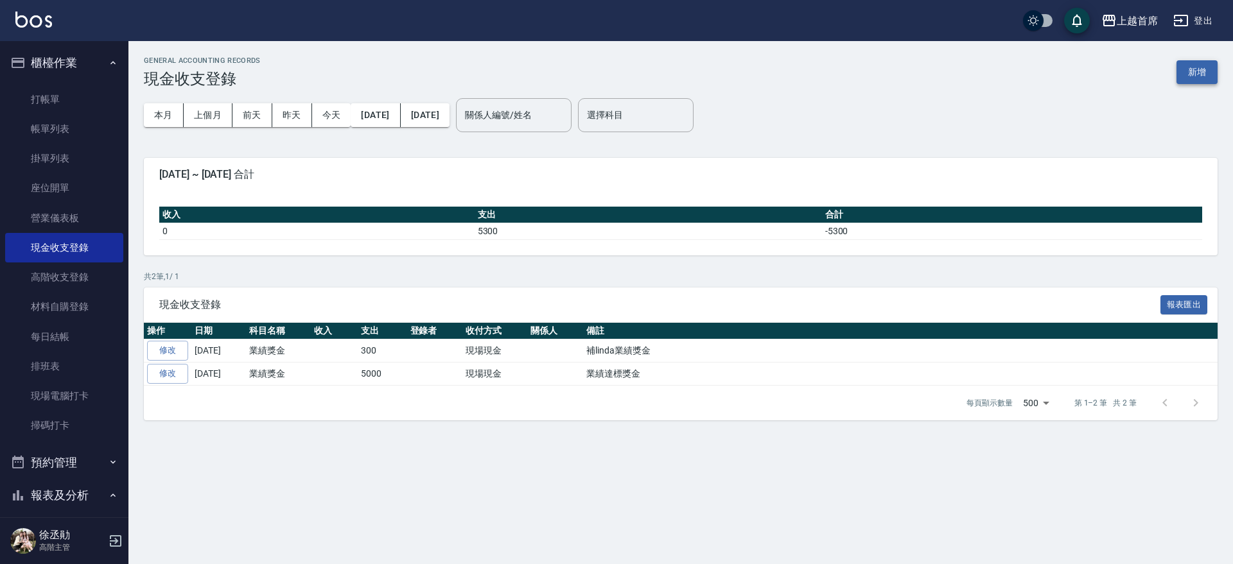
click at [1207, 78] on button "新增" at bounding box center [1196, 72] width 41 height 24
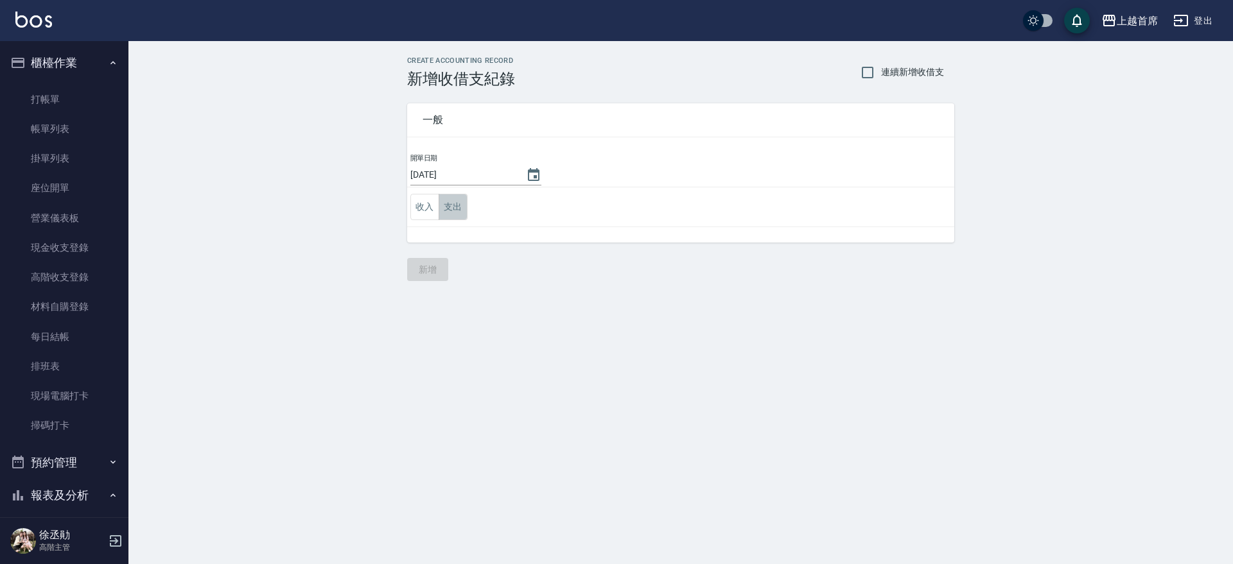
click at [461, 210] on button "支出" at bounding box center [453, 207] width 29 height 26
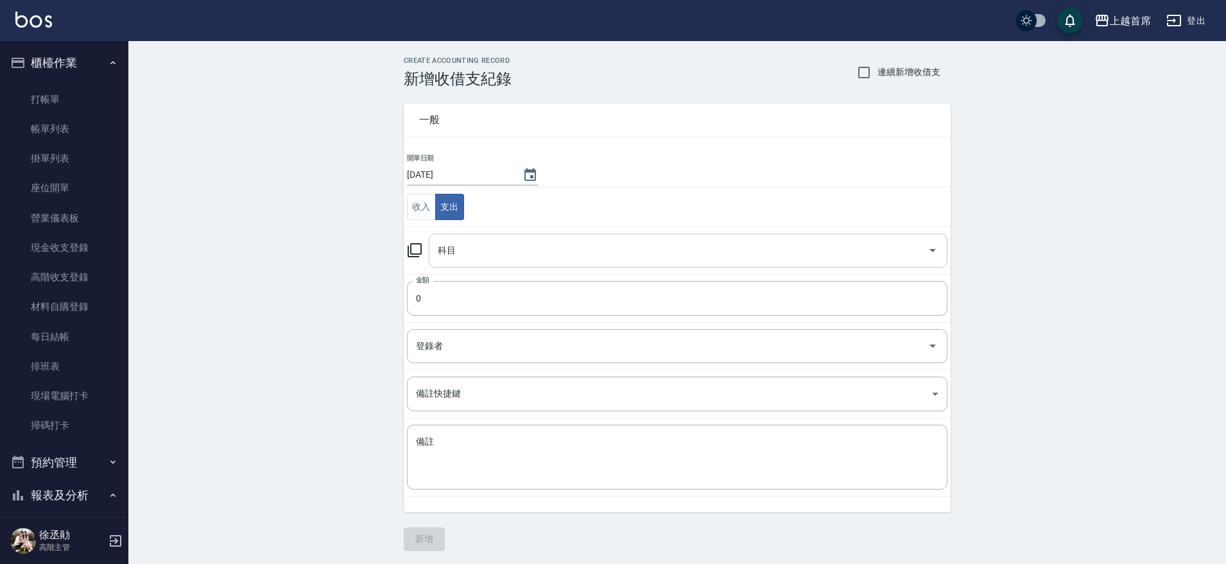
click at [464, 256] on input "科目" at bounding box center [679, 250] width 488 height 22
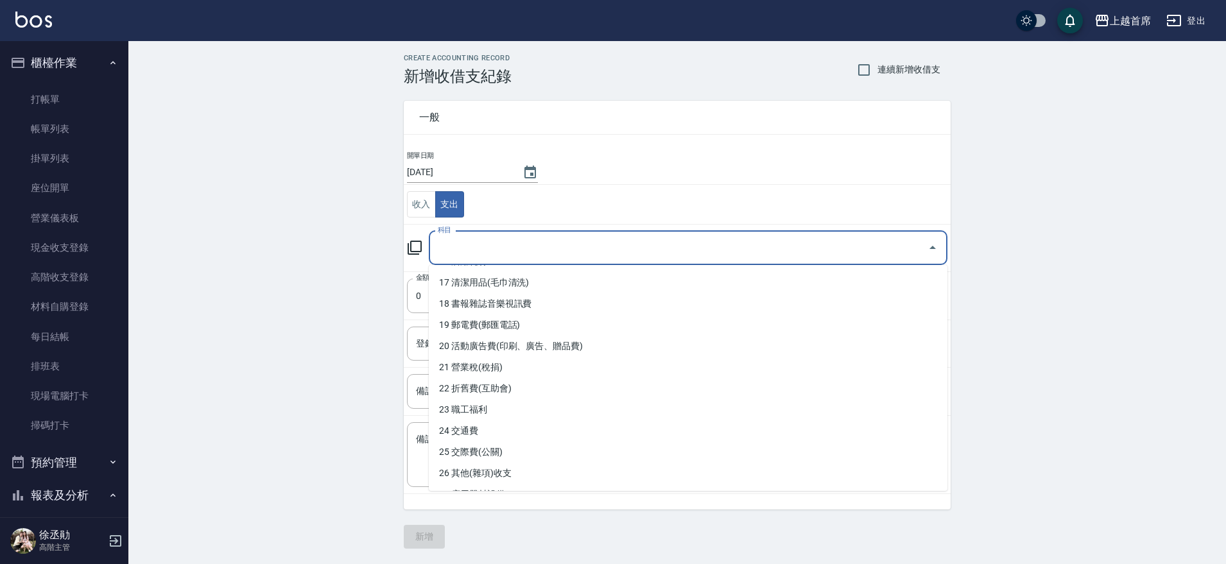
scroll to position [340, 0]
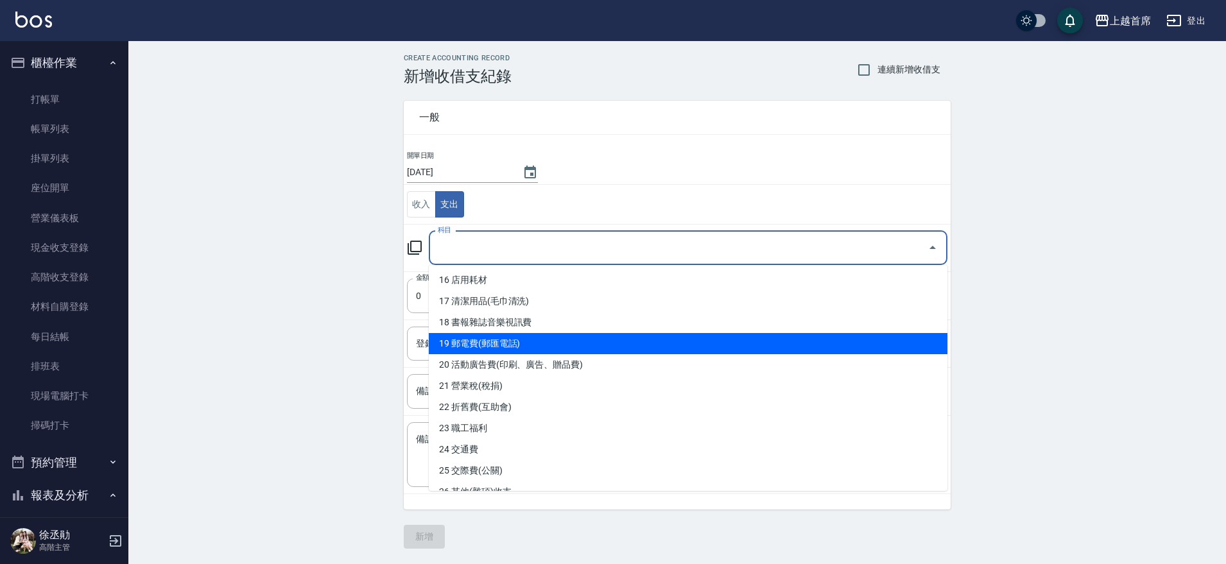
click at [745, 340] on li "19 郵電費(郵匯電話)" at bounding box center [688, 343] width 519 height 21
type input "19 郵電費(郵匯電話)"
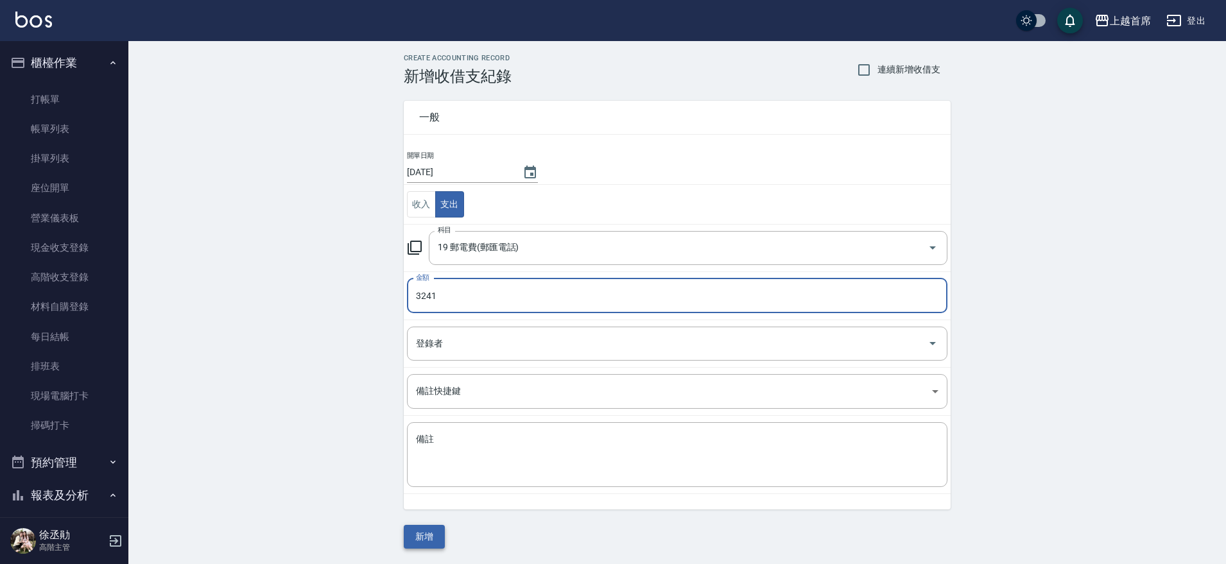
type input "3241"
click at [423, 539] on button "新增" at bounding box center [424, 537] width 41 height 24
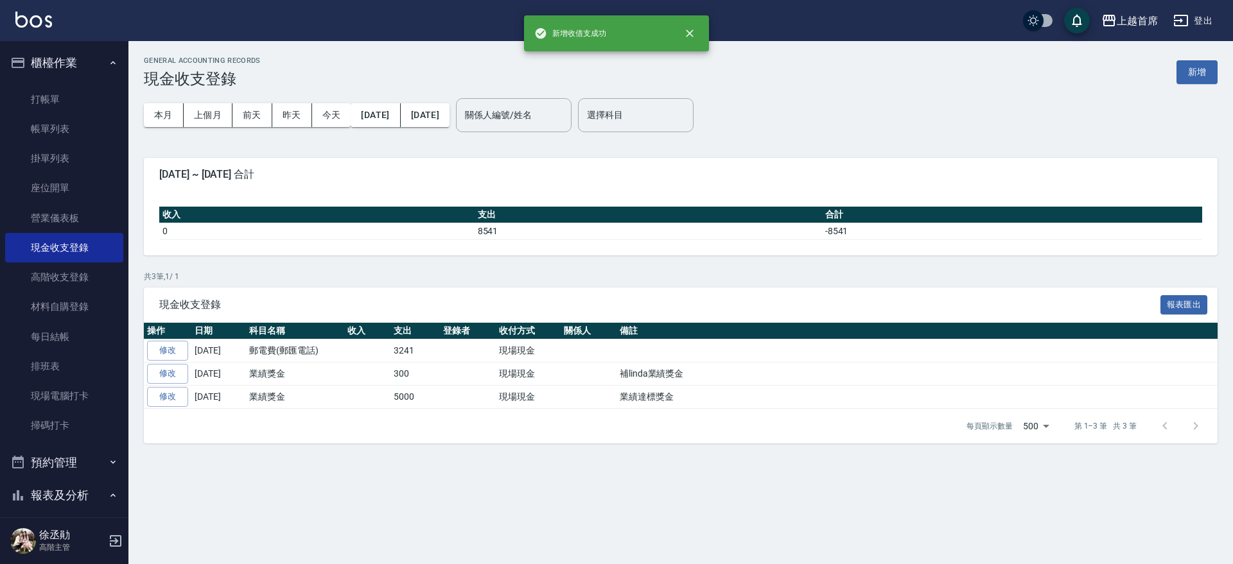
click at [87, 62] on button "櫃檯作業" at bounding box center [64, 62] width 118 height 33
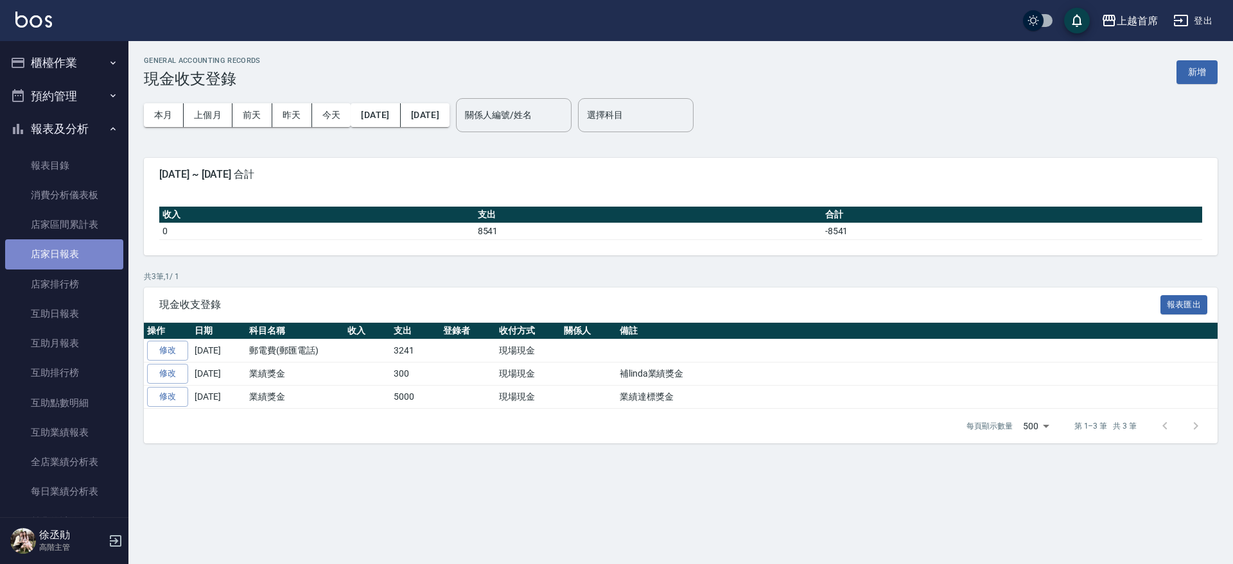
click at [65, 257] on link "店家日報表" at bounding box center [64, 254] width 118 height 30
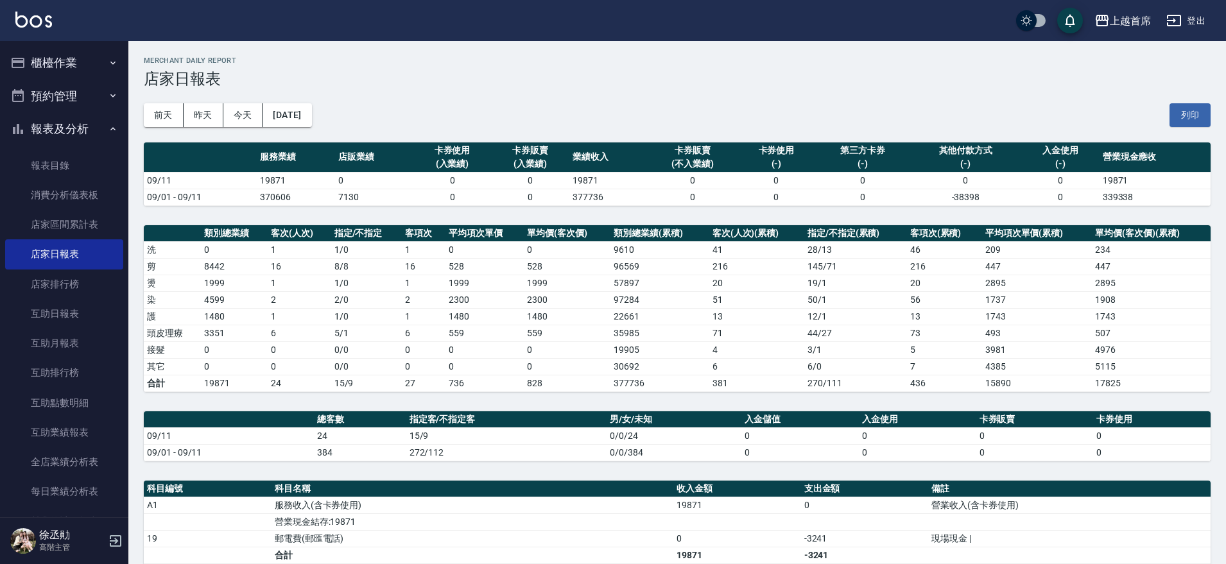
click at [65, 116] on button "報表及分析" at bounding box center [64, 128] width 118 height 33
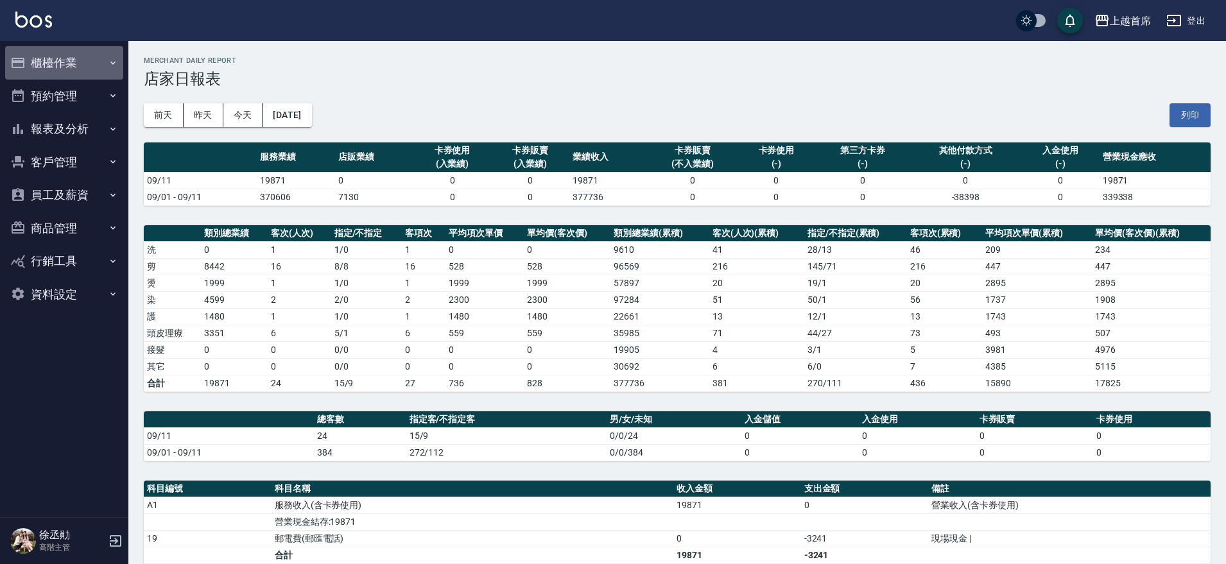
click at [73, 69] on button "櫃檯作業" at bounding box center [64, 62] width 118 height 33
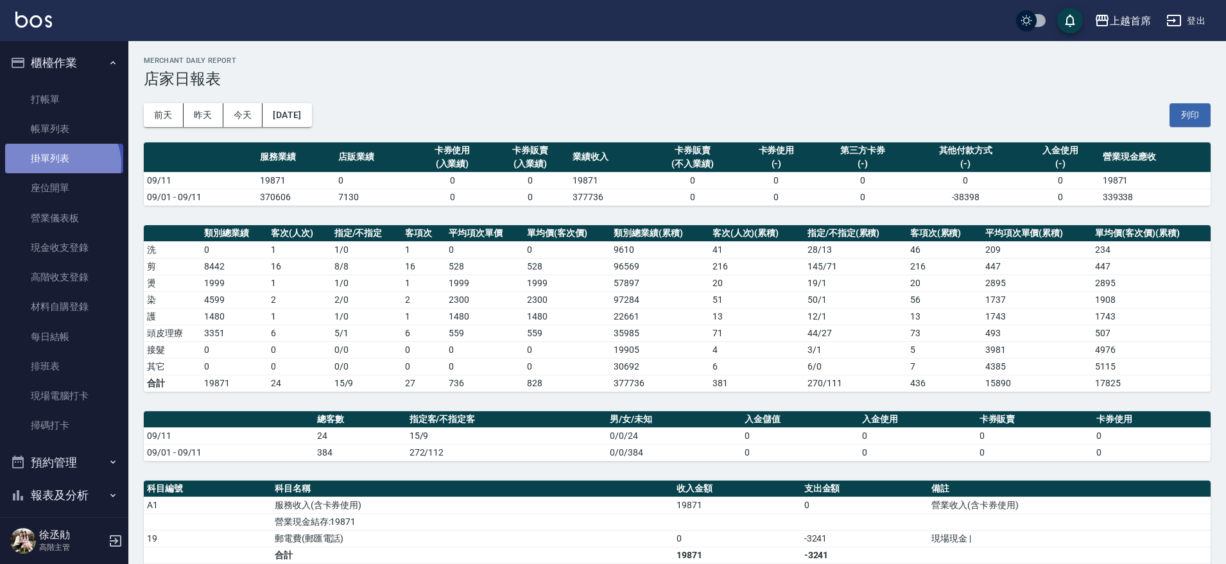
click at [60, 164] on link "掛單列表" at bounding box center [64, 159] width 118 height 30
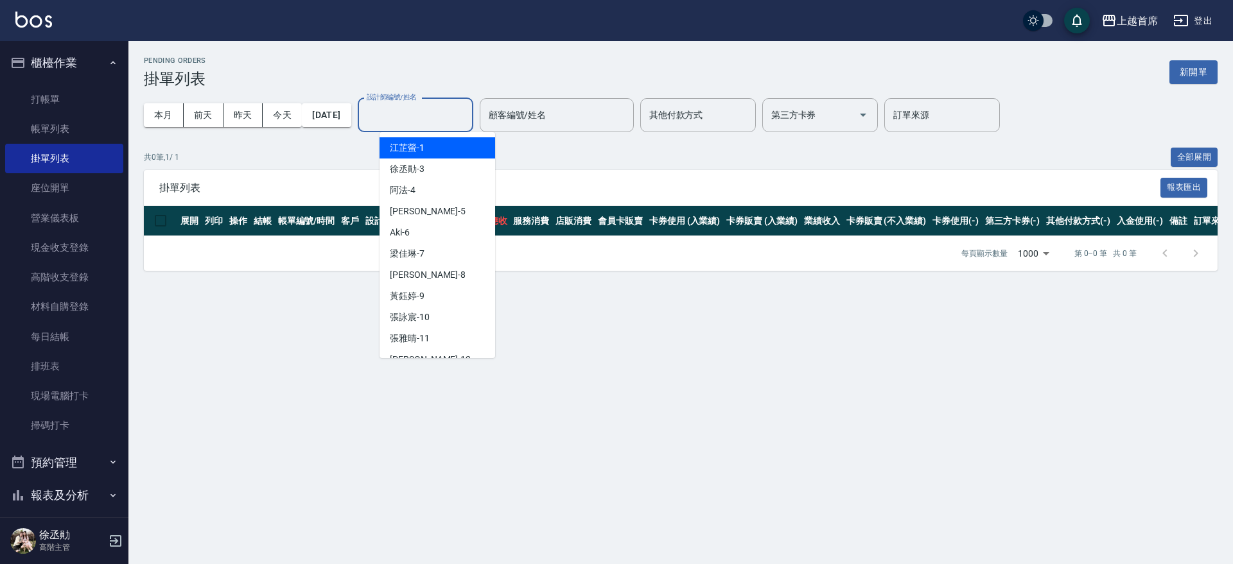
click at [455, 109] on input "設計師編號/姓名" at bounding box center [415, 115] width 104 height 22
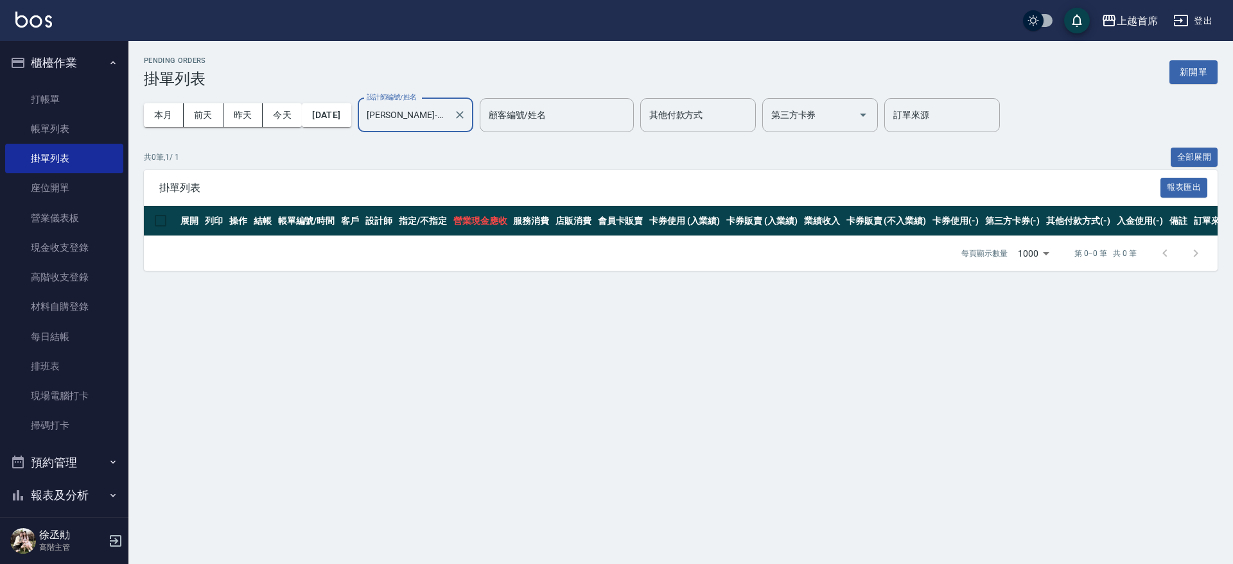
type input "[PERSON_NAME]-12"
click at [109, 60] on icon "button" at bounding box center [113, 63] width 10 height 10
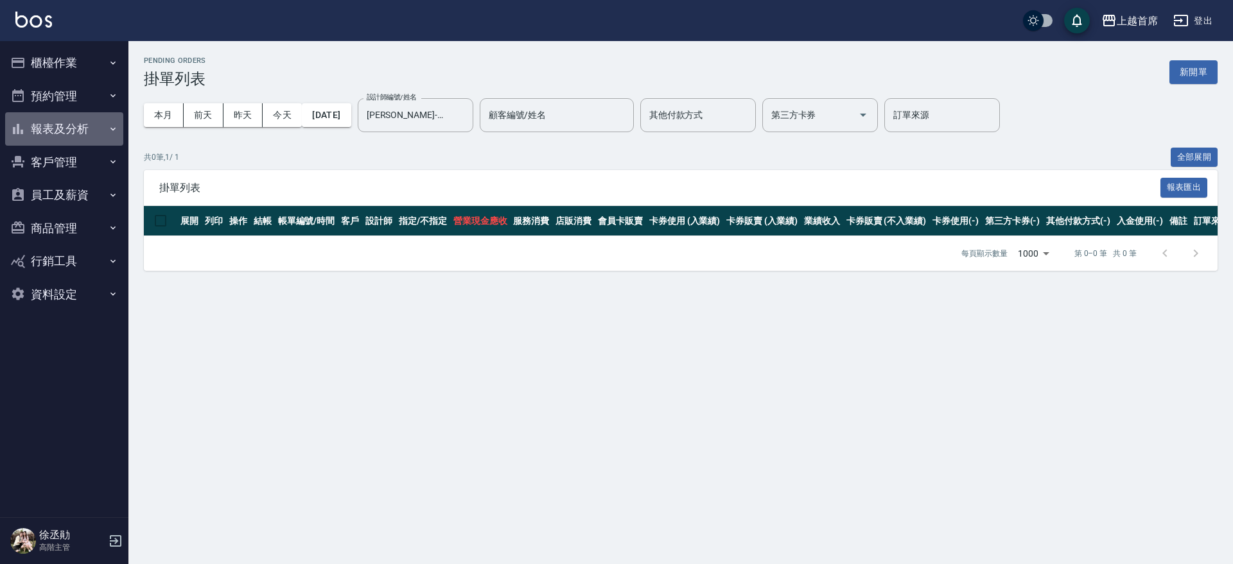
click at [82, 139] on button "報表及分析" at bounding box center [64, 128] width 118 height 33
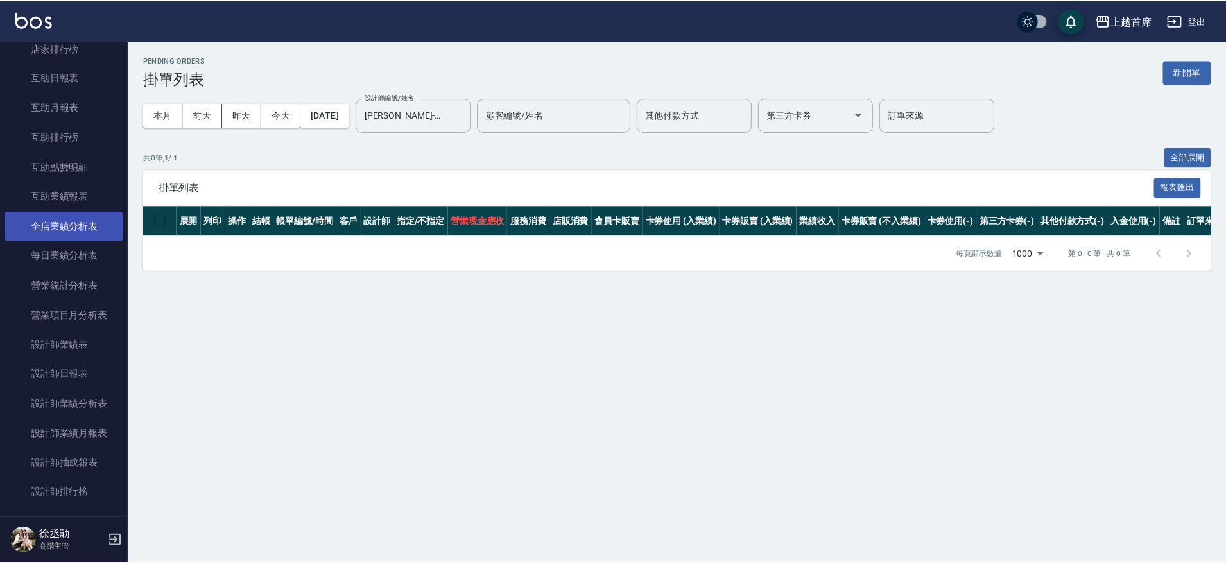
scroll to position [241, 0]
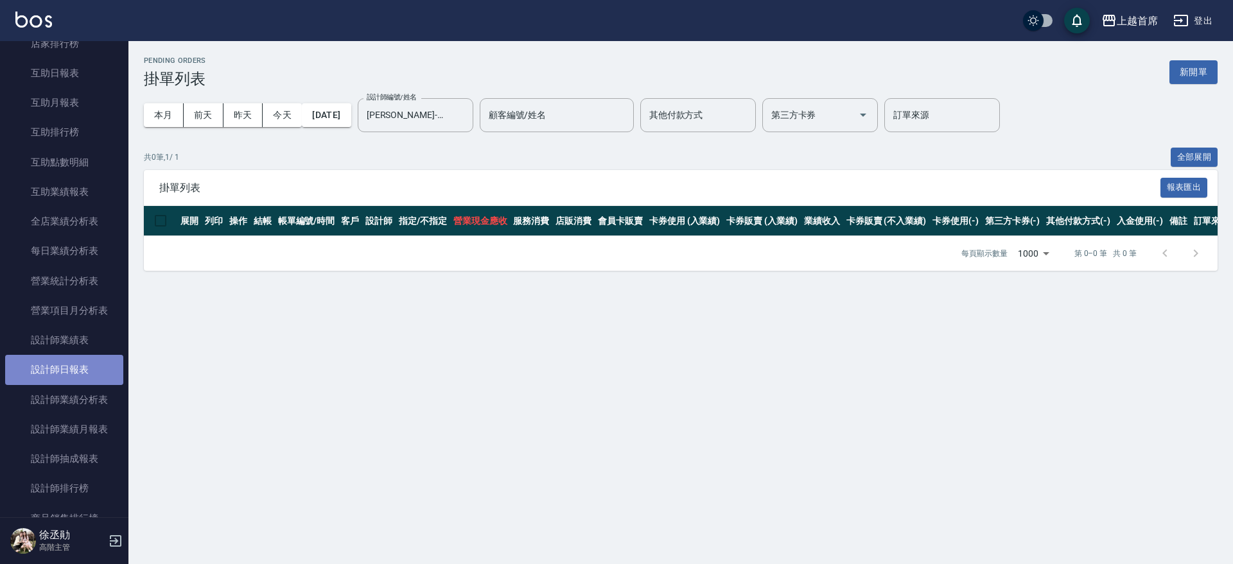
drag, startPoint x: 78, startPoint y: 370, endPoint x: 52, endPoint y: 361, distance: 27.0
click at [78, 369] on link "設計師日報表" at bounding box center [64, 370] width 118 height 30
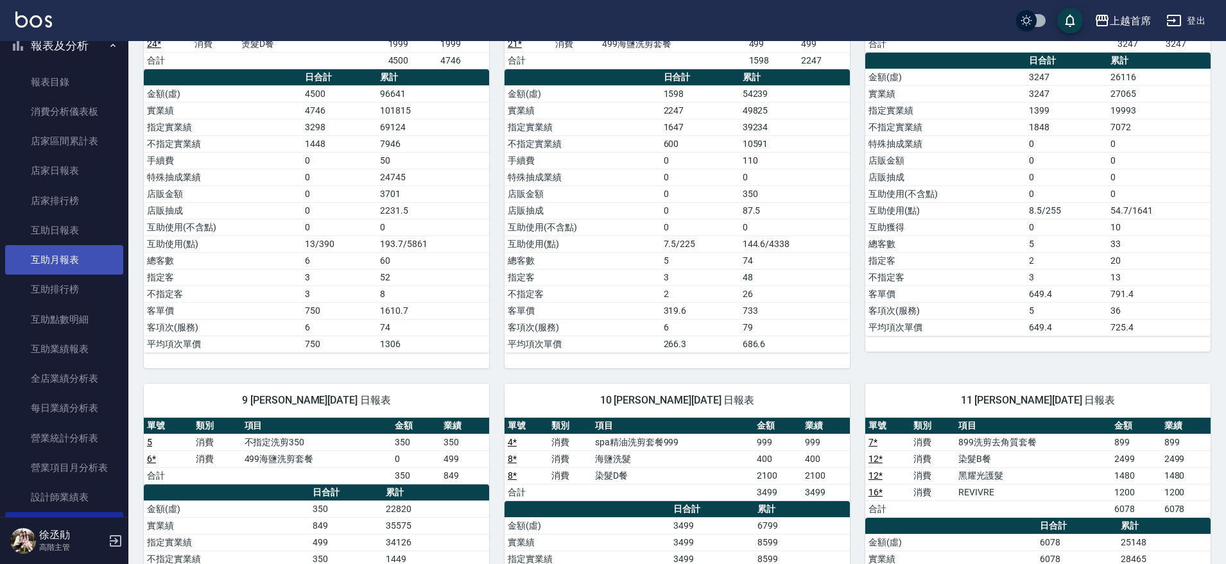
scroll to position [80, 0]
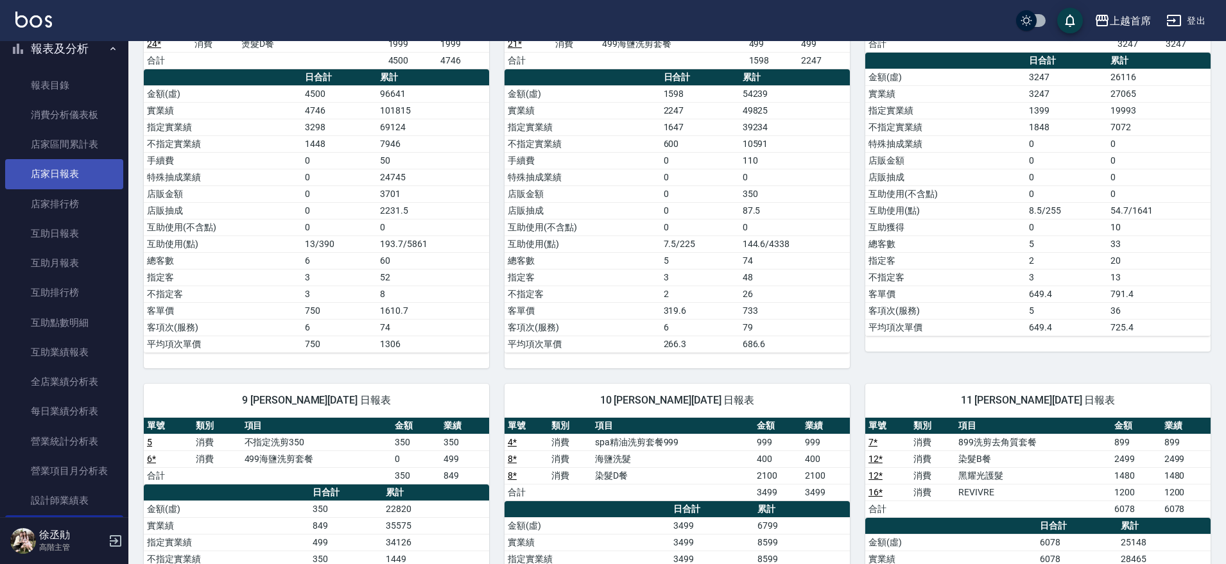
drag, startPoint x: 74, startPoint y: 177, endPoint x: 82, endPoint y: 173, distance: 9.2
click at [75, 177] on link "店家日報表" at bounding box center [64, 174] width 118 height 30
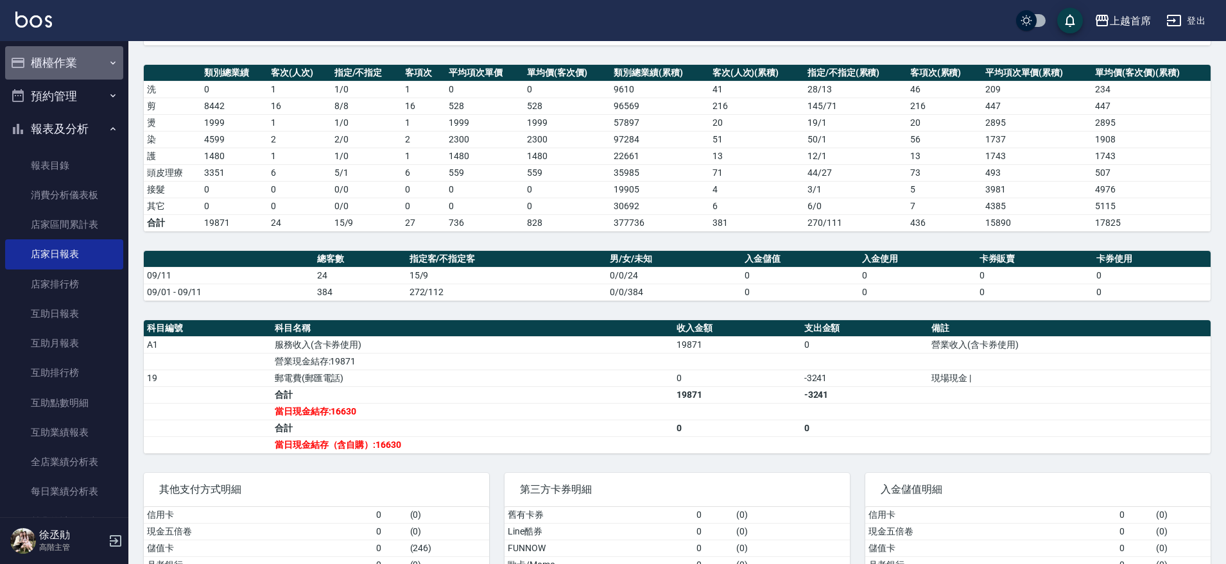
click at [80, 60] on button "櫃檯作業" at bounding box center [64, 62] width 118 height 33
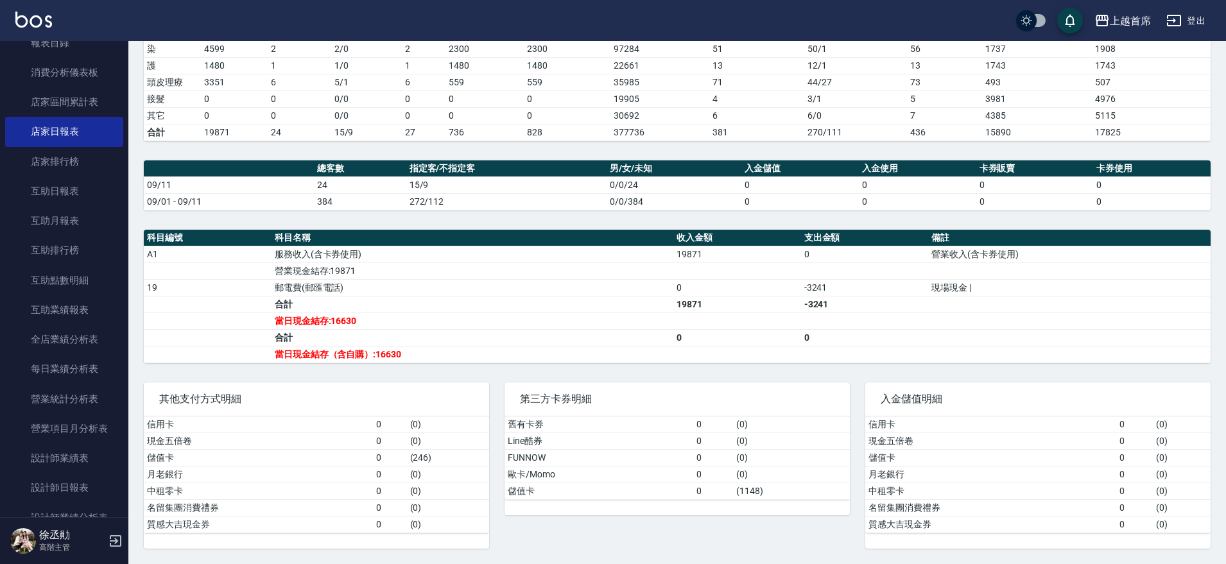
scroll to position [532, 0]
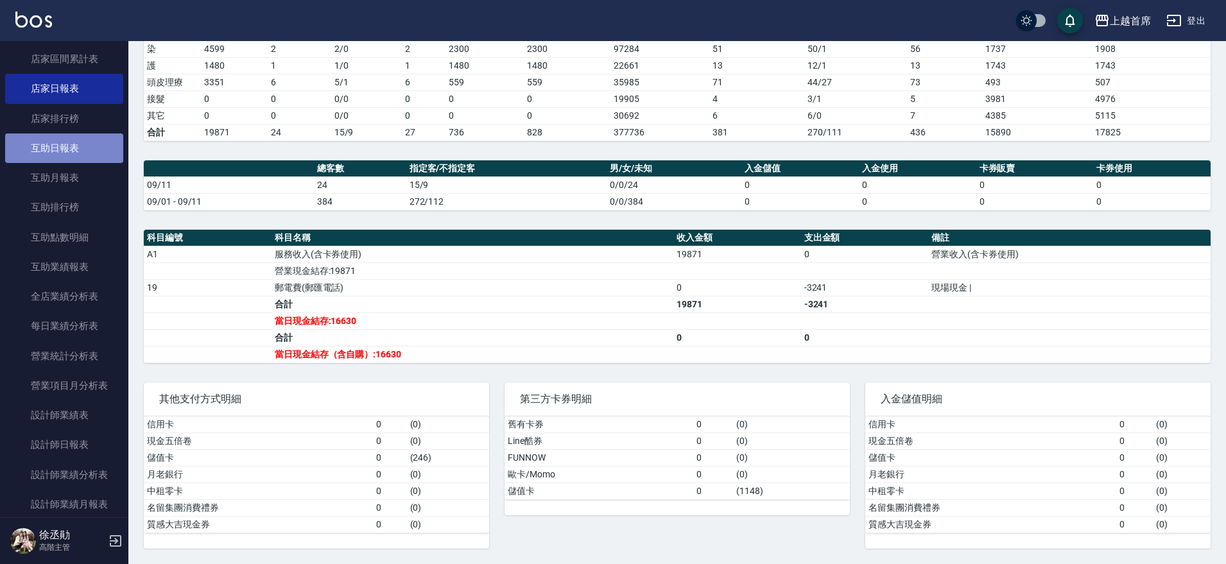
click at [69, 141] on link "互助日報表" at bounding box center [64, 149] width 118 height 30
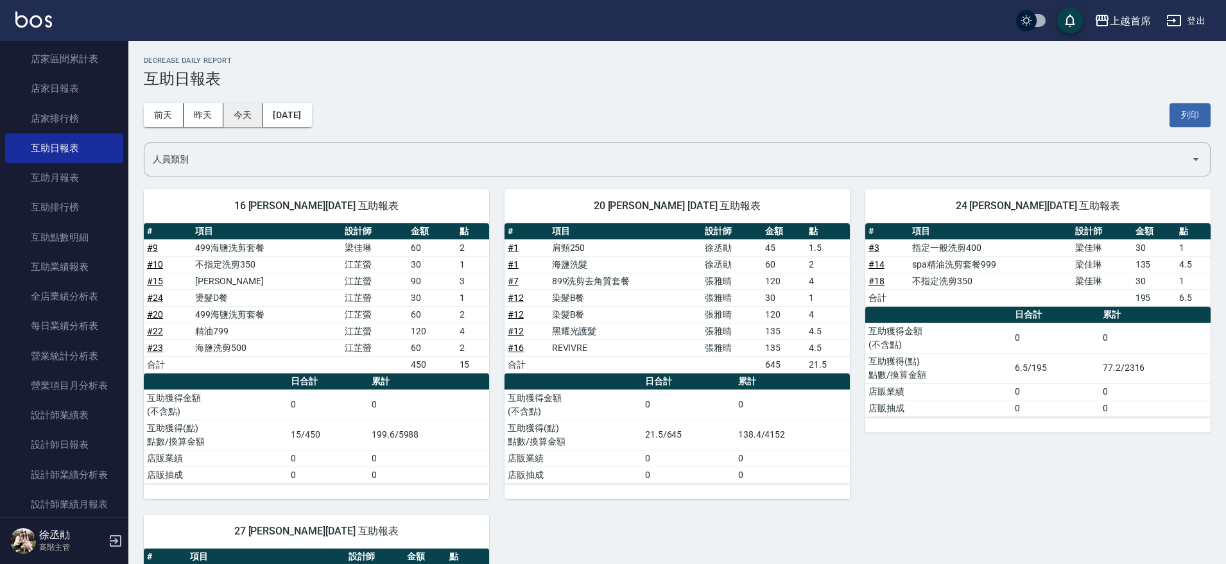
click at [243, 109] on button "今天" at bounding box center [243, 115] width 40 height 24
